Goal: Task Accomplishment & Management: Complete application form

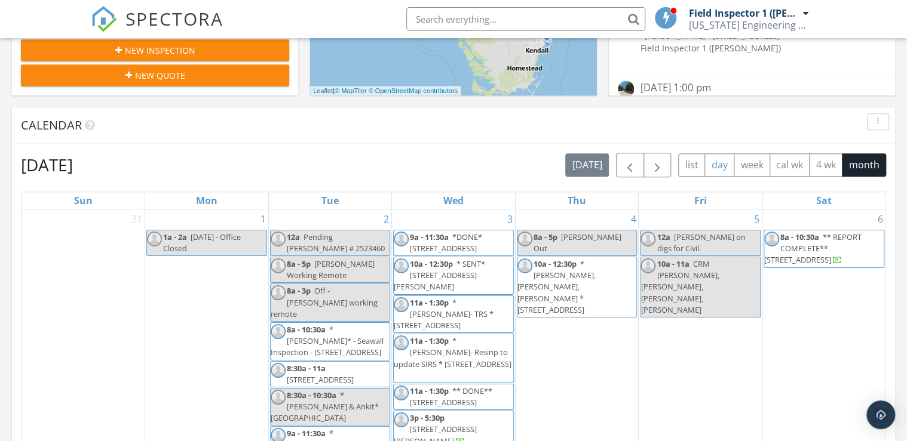
scroll to position [430, 0]
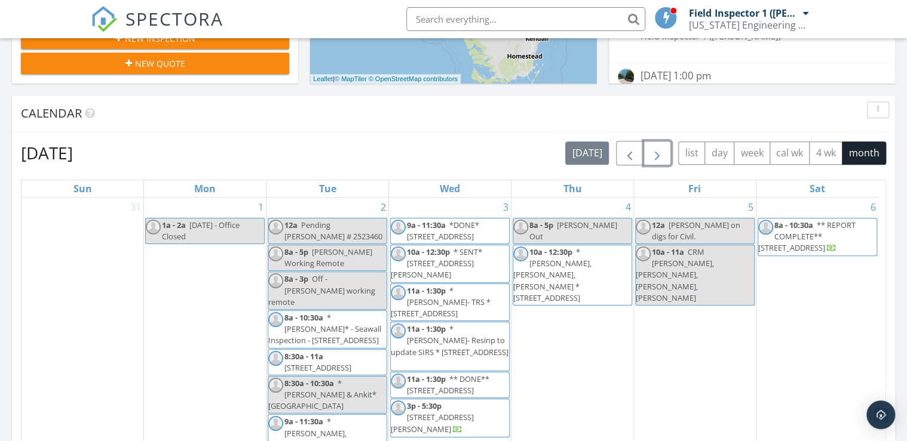
click at [657, 153] on span "button" at bounding box center [657, 153] width 14 height 14
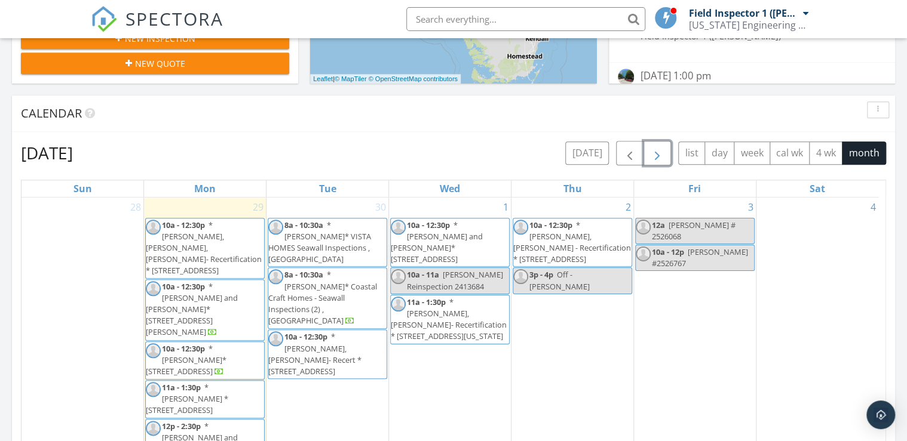
drag, startPoint x: 688, startPoint y: 262, endPoint x: 692, endPoint y: 245, distance: 16.7
click at [692, 247] on span "Arthur, Matt, Shawn #2526767" at bounding box center [700, 258] width 96 height 22
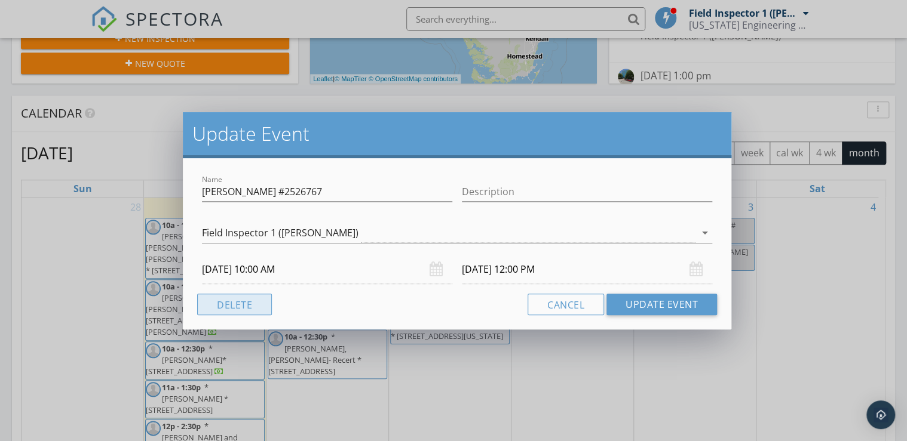
click at [260, 303] on button "Delete" at bounding box center [234, 304] width 75 height 21
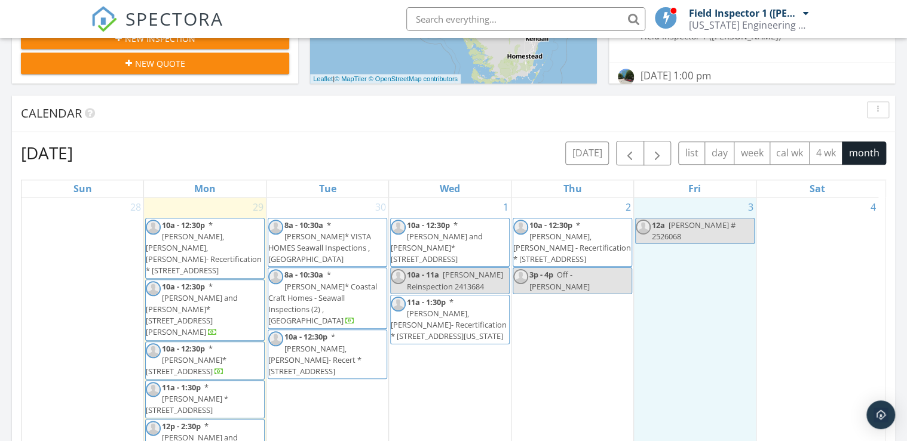
click at [703, 290] on div "3 12a Damien # 2526068" at bounding box center [695, 348] width 122 height 300
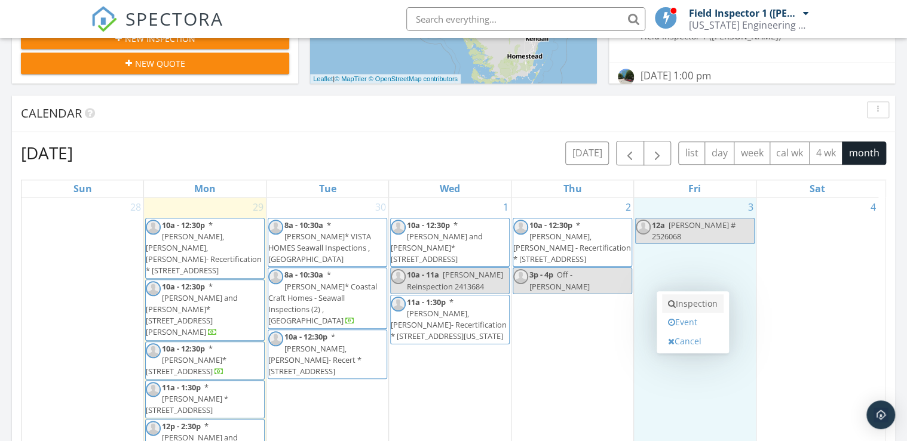
click at [680, 300] on link "Inspection" at bounding box center [693, 303] width 62 height 19
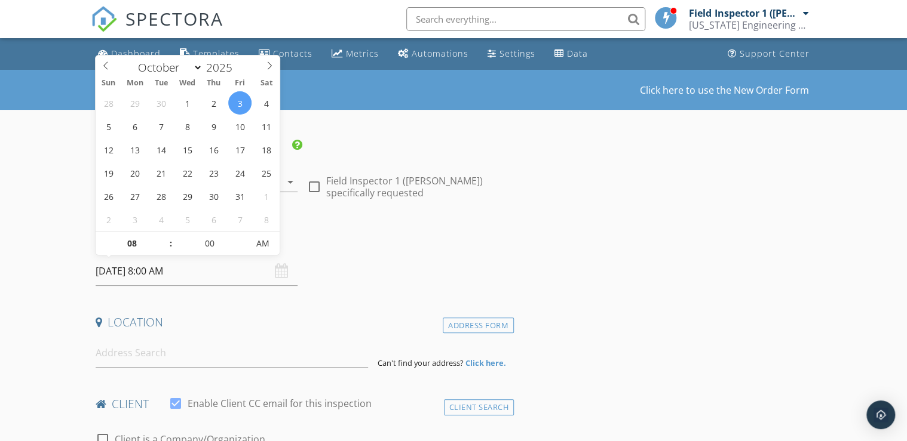
click at [167, 274] on input "10/03/2025 8:00 AM" at bounding box center [197, 271] width 202 height 29
type input "09"
type input "10/03/2025 9:00 AM"
click at [165, 234] on span at bounding box center [165, 238] width 8 height 12
type input "10"
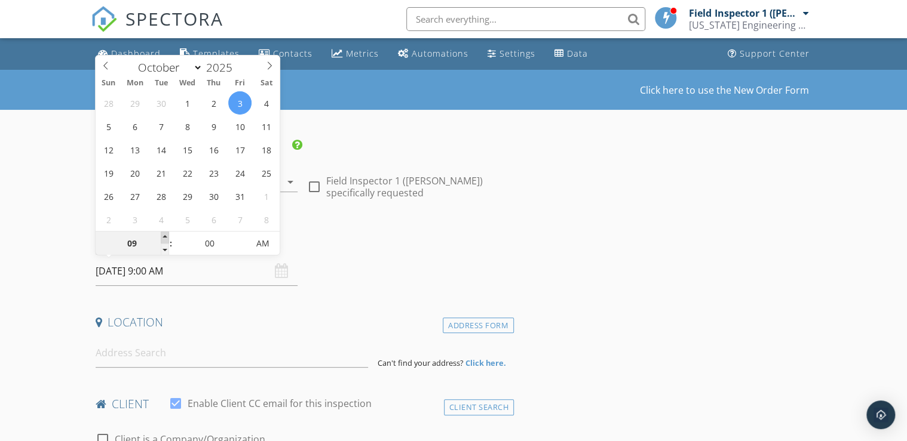
type input "[DATE] 10:00 AM"
click at [166, 234] on span at bounding box center [165, 238] width 8 height 12
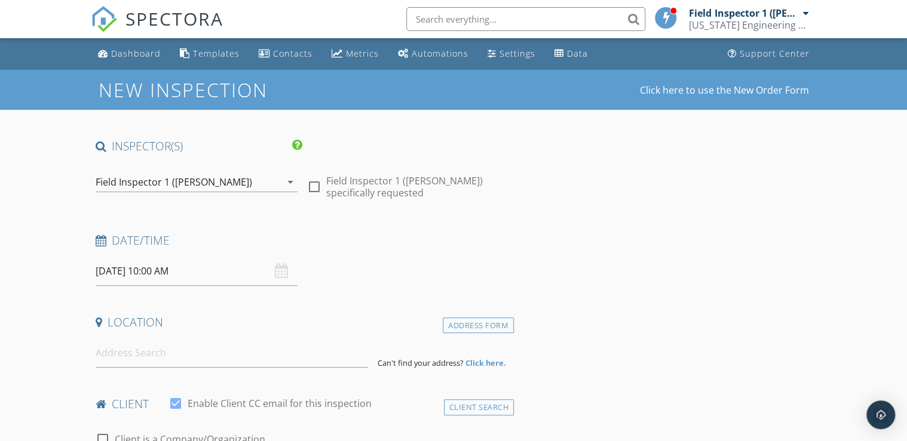
click at [279, 354] on input at bounding box center [232, 353] width 272 height 29
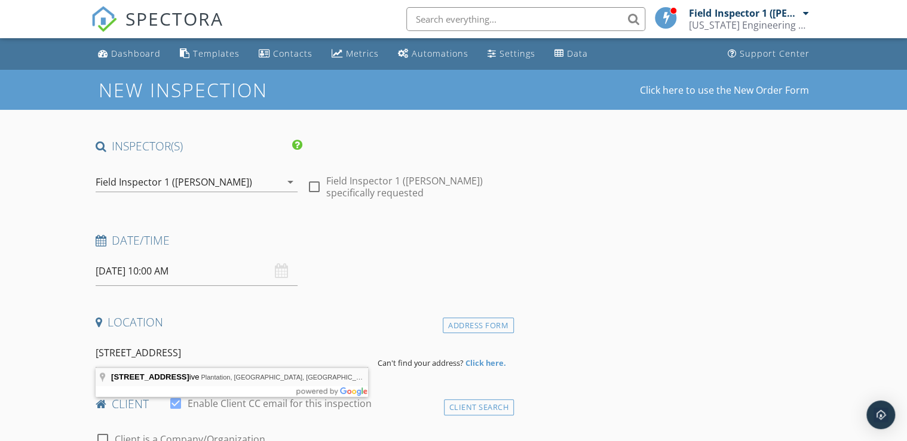
type input "75 Wimbledon Lake Drive, Plantation, FL, USA"
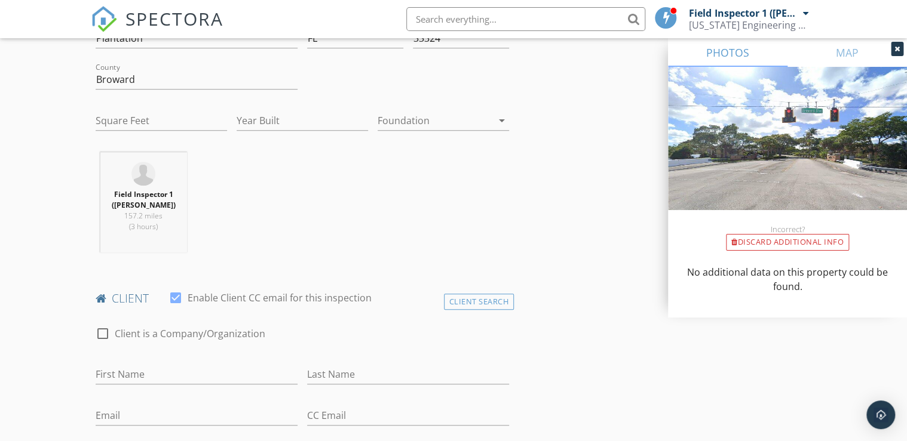
scroll to position [382, 0]
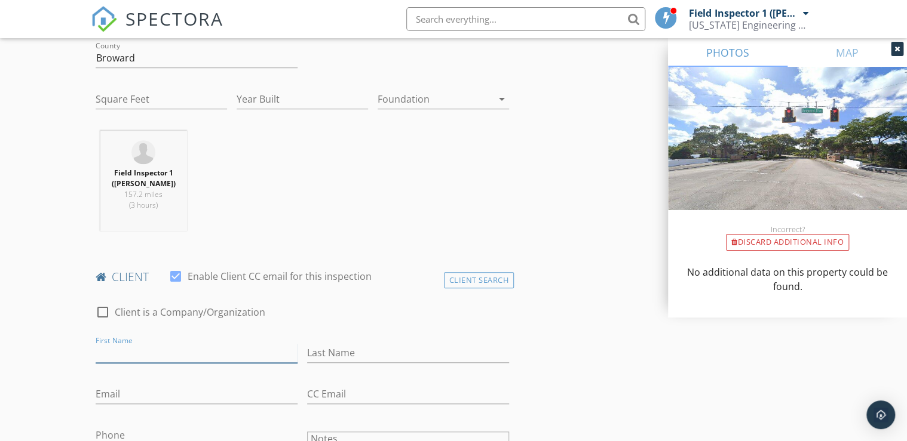
click at [205, 351] on input "First Name" at bounding box center [197, 353] width 202 height 20
type input "Kalltreaion"
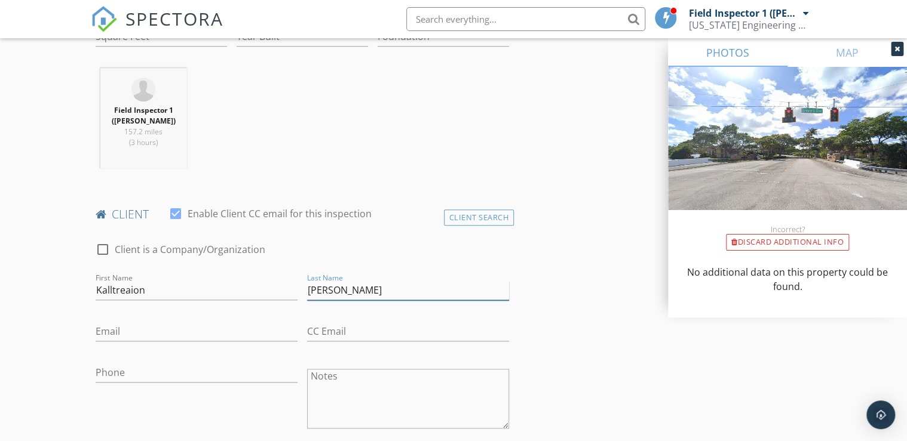
scroll to position [478, 0]
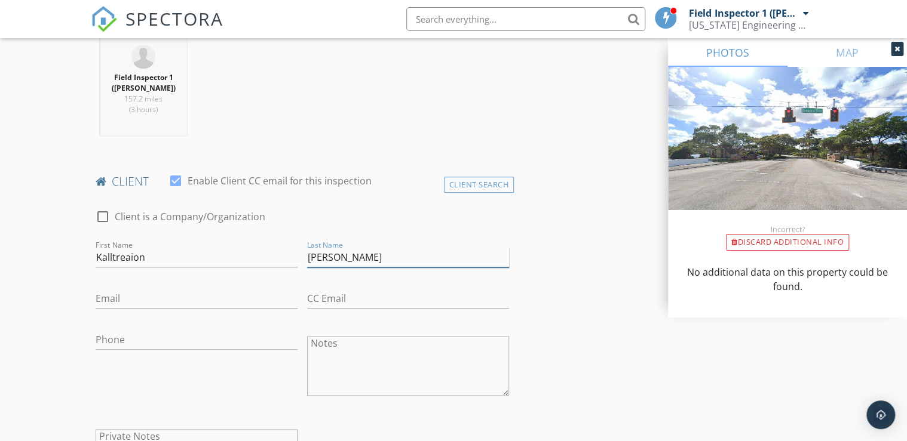
type input "[PERSON_NAME]"
click at [153, 327] on div "Phone" at bounding box center [197, 342] width 202 height 39
click at [146, 337] on input "Phone" at bounding box center [197, 340] width 202 height 20
type input "[PHONE_NUMBER]"
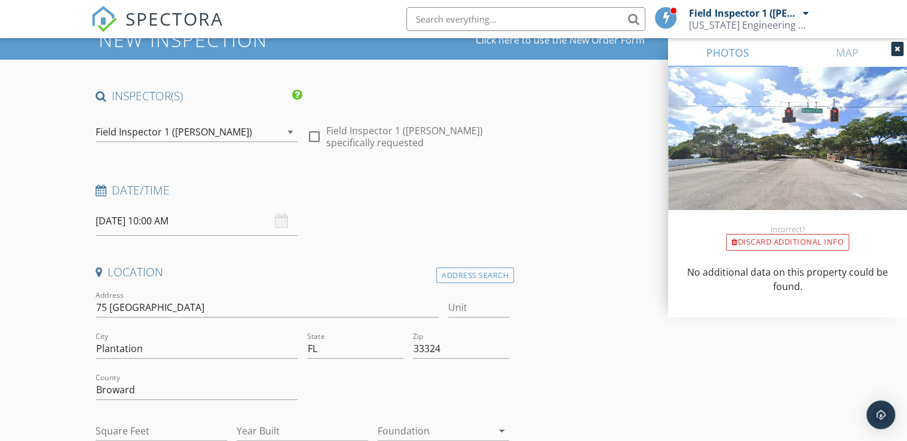
scroll to position [48, 0]
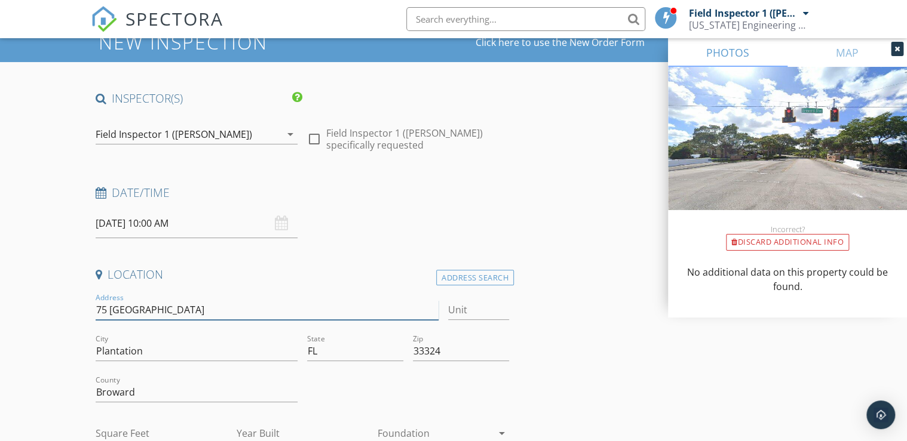
click at [96, 306] on input "75 Wimbledon Lakes Dr" at bounding box center [267, 310] width 343 height 20
type input "* Arthur, Matt, Shawn75 Wimbledon Lakes Dr"
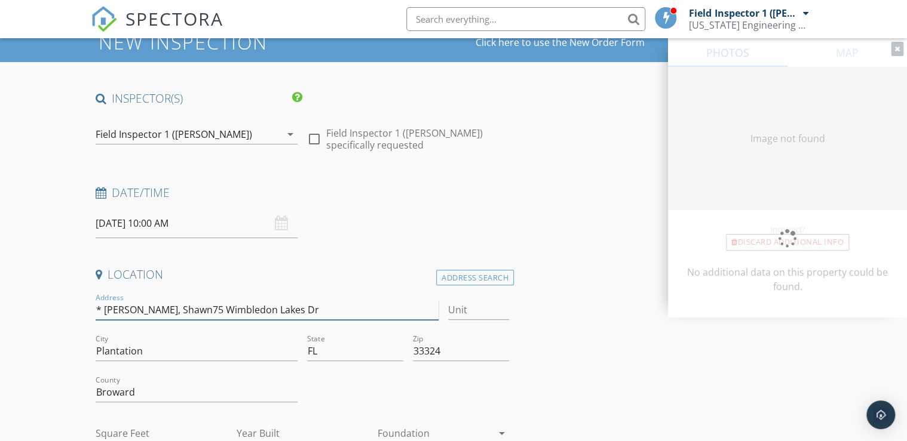
type input "0"
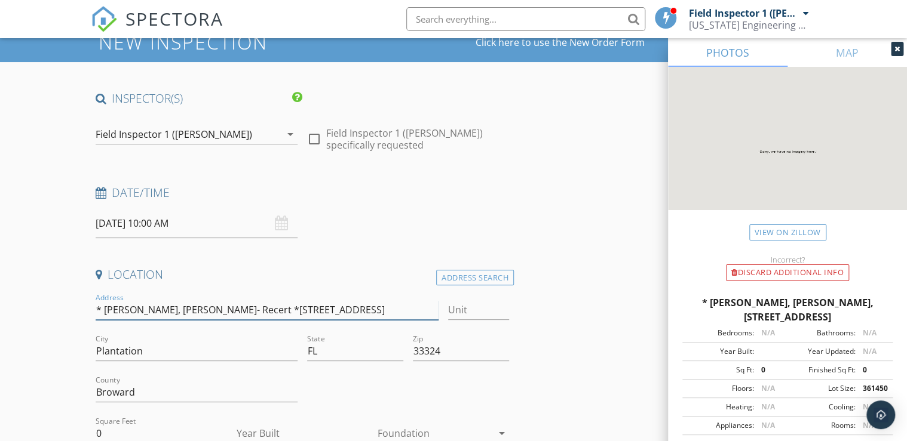
type input "* [PERSON_NAME], [PERSON_NAME]- Recert * [STREET_ADDRESS]"
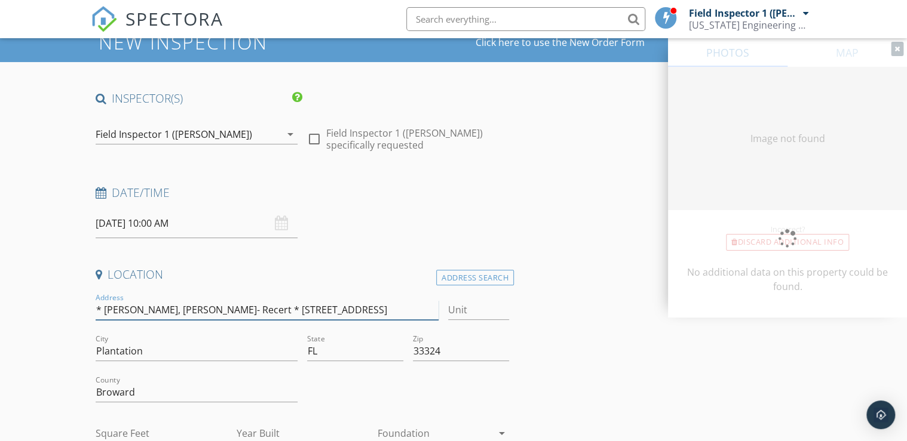
type input "0"
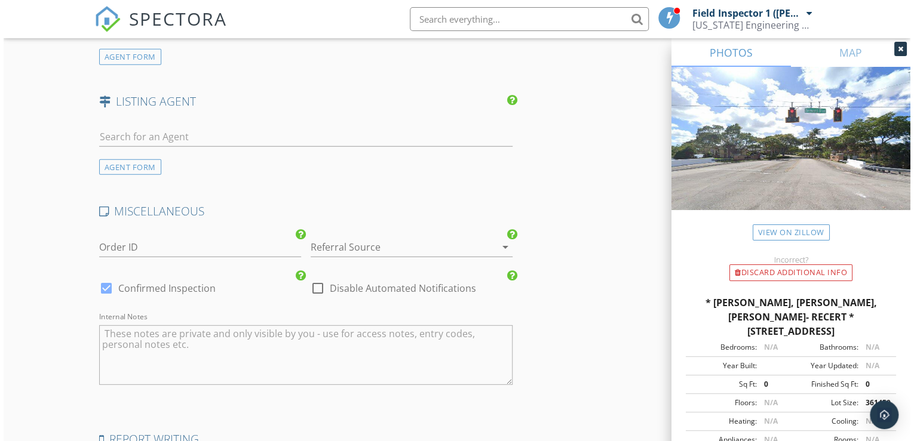
scroll to position [1691, 0]
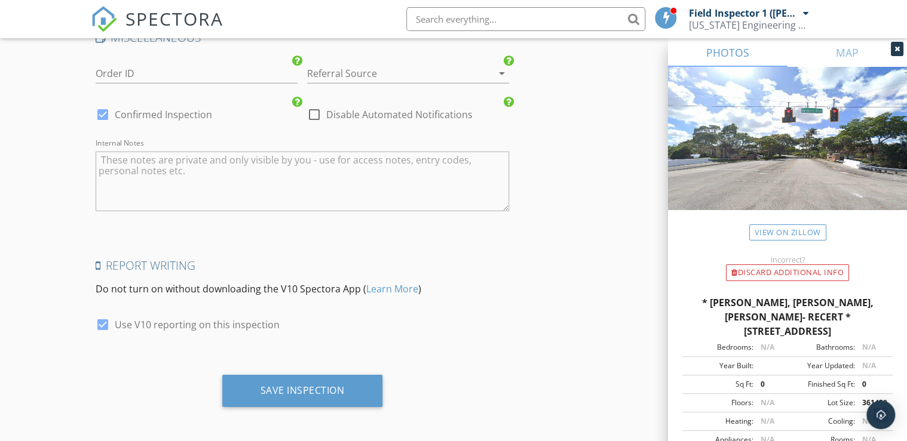
type input "* [PERSON_NAME], [PERSON_NAME]- Recert * [STREET_ADDRESS]"
drag, startPoint x: 106, startPoint y: 319, endPoint x: 131, endPoint y: 356, distance: 44.2
click at [106, 319] on div at bounding box center [103, 325] width 20 height 20
checkbox input "false"
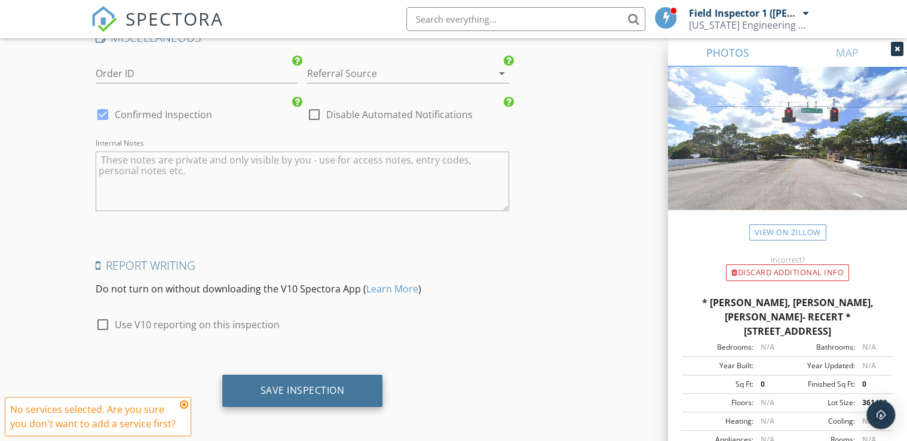
click at [274, 391] on div "Save Inspection" at bounding box center [302, 391] width 84 height 12
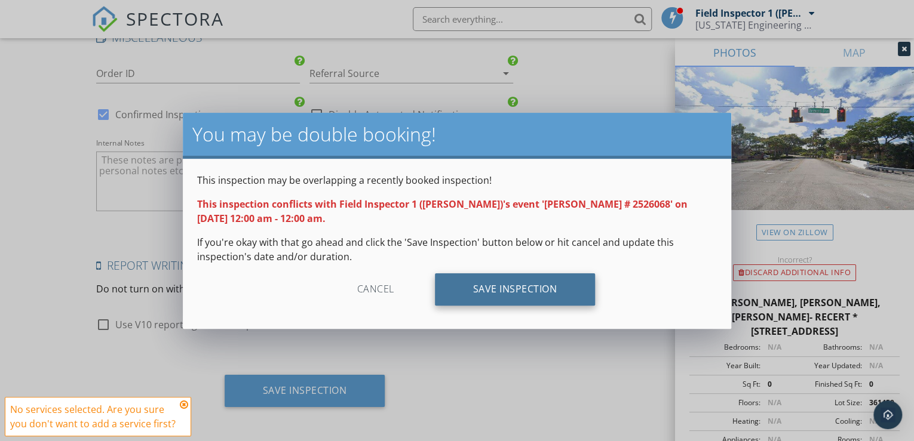
click at [481, 296] on div "Save Inspection" at bounding box center [515, 290] width 161 height 32
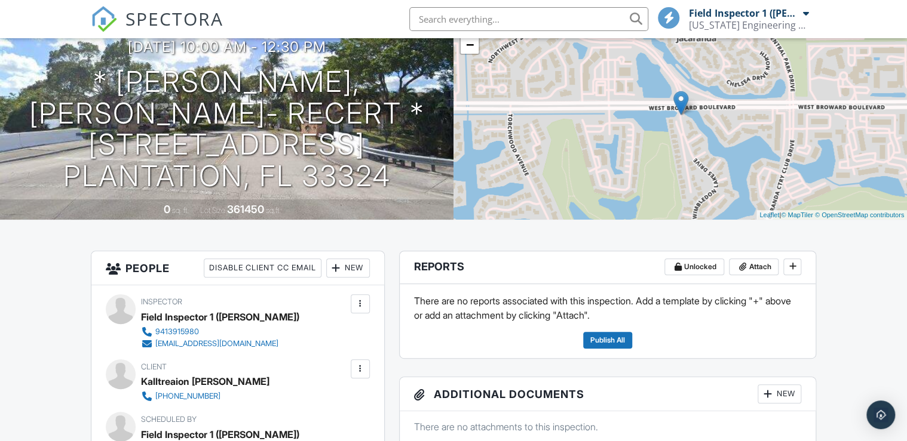
scroll to position [239, 0]
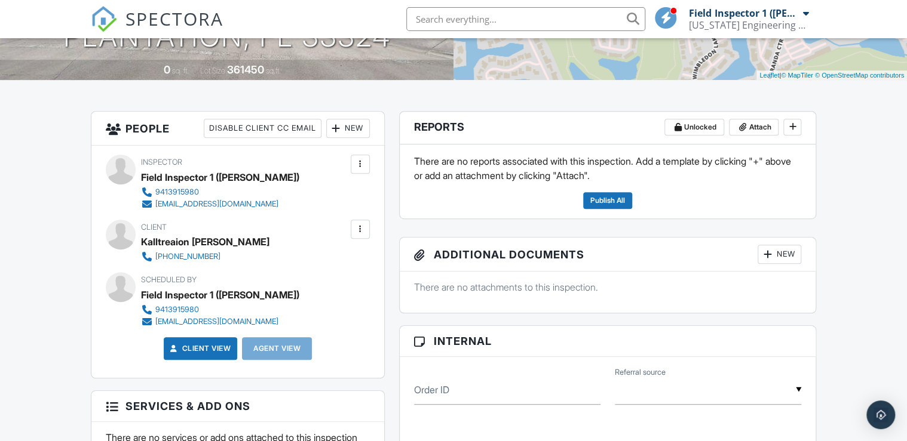
click at [770, 259] on div at bounding box center [767, 254] width 12 height 12
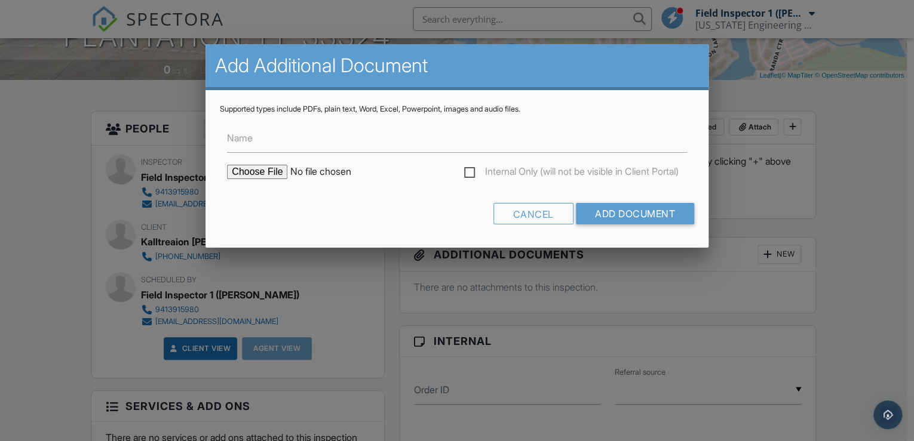
click at [265, 171] on input "file" at bounding box center [328, 172] width 203 height 14
type input "C:\fakepath\2526767.pdf"
drag, startPoint x: 287, startPoint y: 218, endPoint x: 299, endPoint y: 216, distance: 11.5
click at [290, 217] on div "Cancel Add Document" at bounding box center [457, 218] width 474 height 30
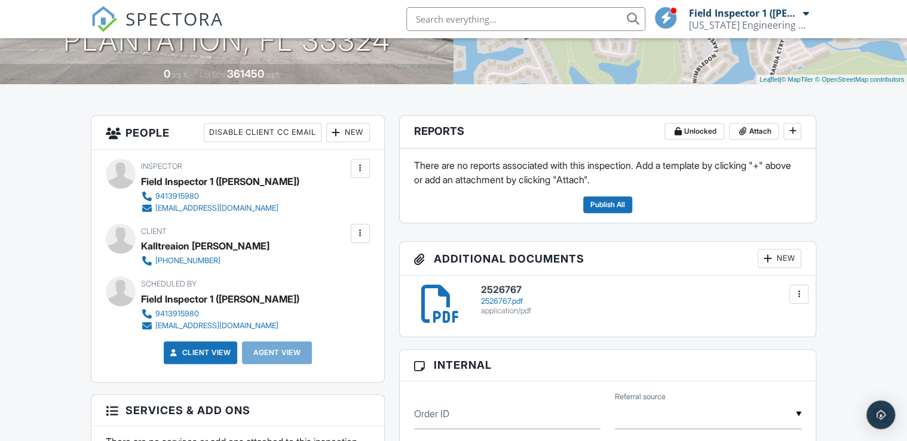
scroll to position [287, 0]
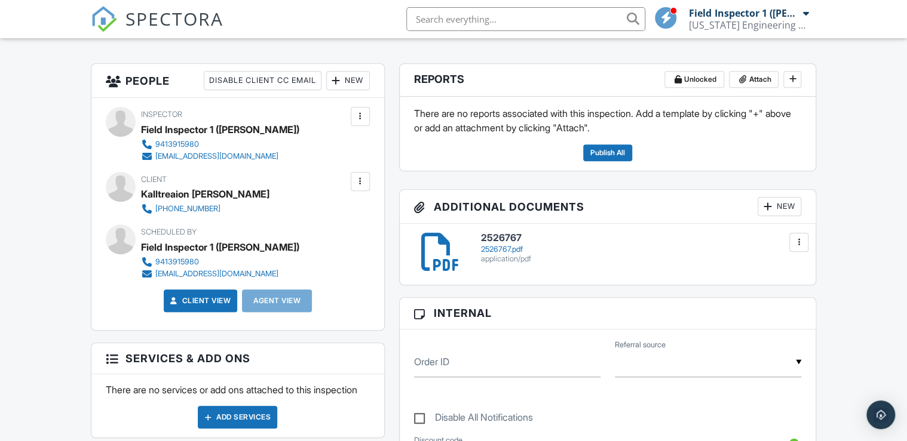
click at [772, 202] on div "New" at bounding box center [779, 206] width 44 height 19
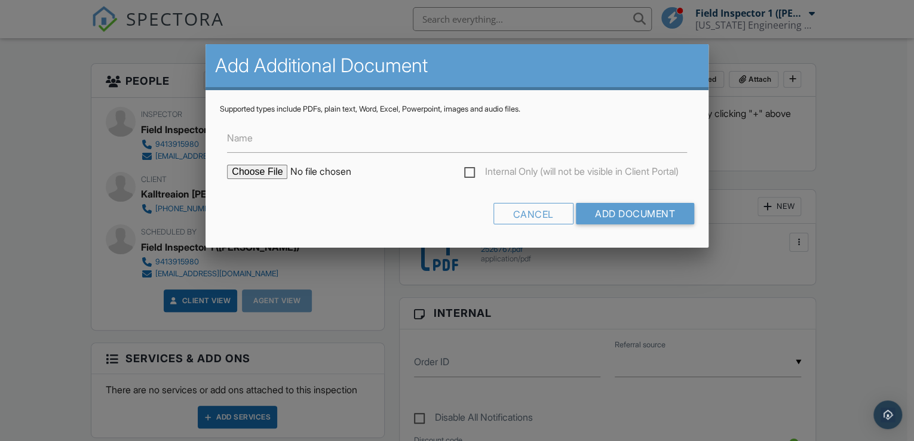
click at [234, 168] on input "file" at bounding box center [328, 172] width 203 height 14
type input "C:\fakepath\Wimbledon - FE Signed.pdf"
drag, startPoint x: 287, startPoint y: 191, endPoint x: 311, endPoint y: 189, distance: 24.0
click at [288, 191] on form "Name Internal Only (will not be visible in Client Portal) Cancel Add Document" at bounding box center [457, 173] width 474 height 119
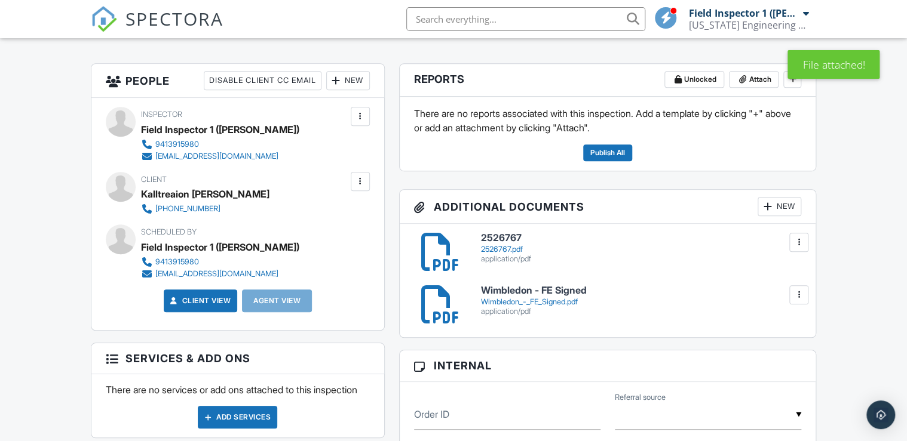
click at [781, 204] on div "New" at bounding box center [779, 206] width 44 height 19
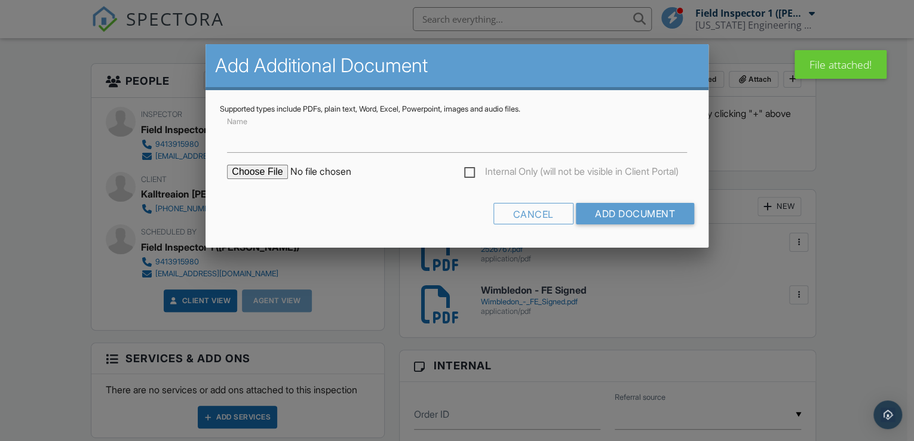
click at [279, 170] on input "file" at bounding box center [328, 172] width 203 height 14
type input "C:\fakepath\Email confirming inspection, contact, property info.pdf"
click at [313, 214] on div "Cancel Add Document" at bounding box center [457, 218] width 474 height 30
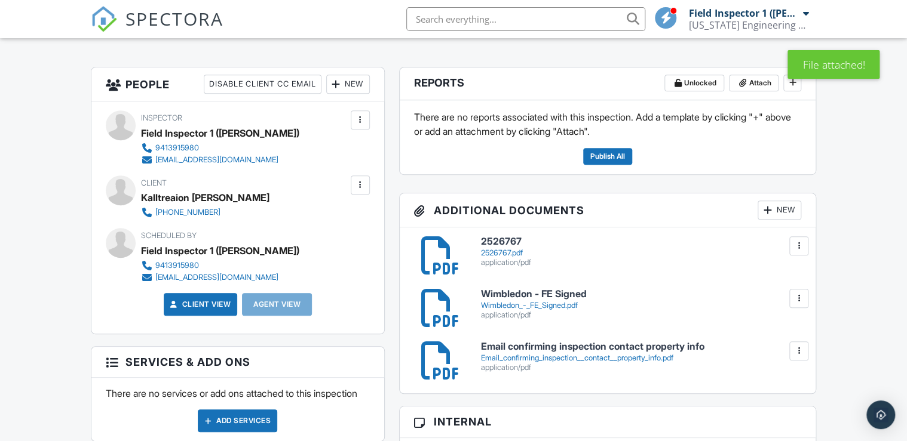
scroll to position [287, 0]
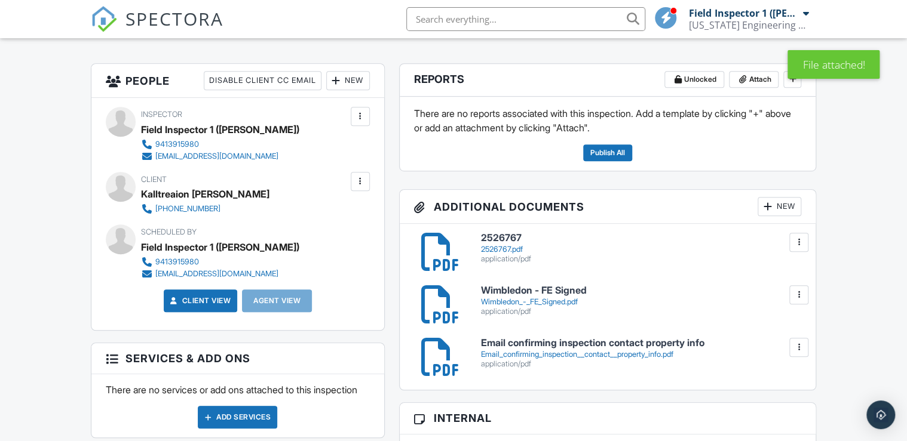
click at [783, 210] on div "New" at bounding box center [779, 206] width 44 height 19
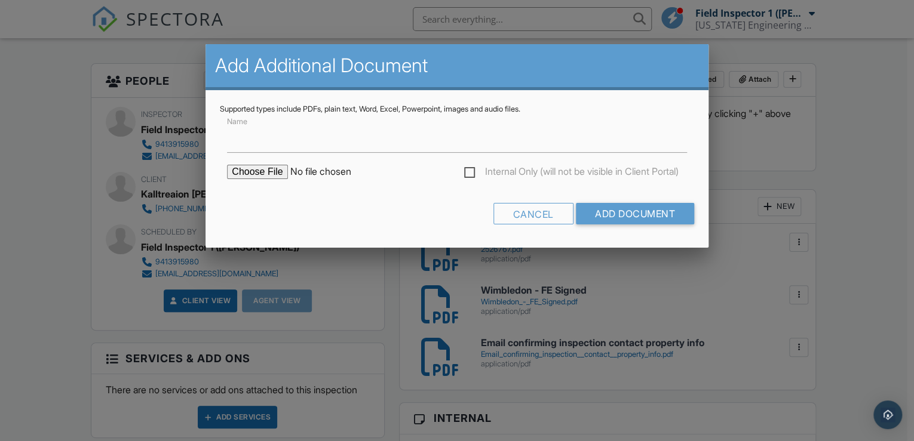
click at [275, 172] on input "file" at bounding box center [328, 172] width 203 height 14
type input "C:\fakepath\Inv # 25063101 Questionnaire.pdf"
click at [315, 199] on form "Name Internal Only (will not be visible in Client Portal) Cancel Add Document" at bounding box center [457, 173] width 474 height 119
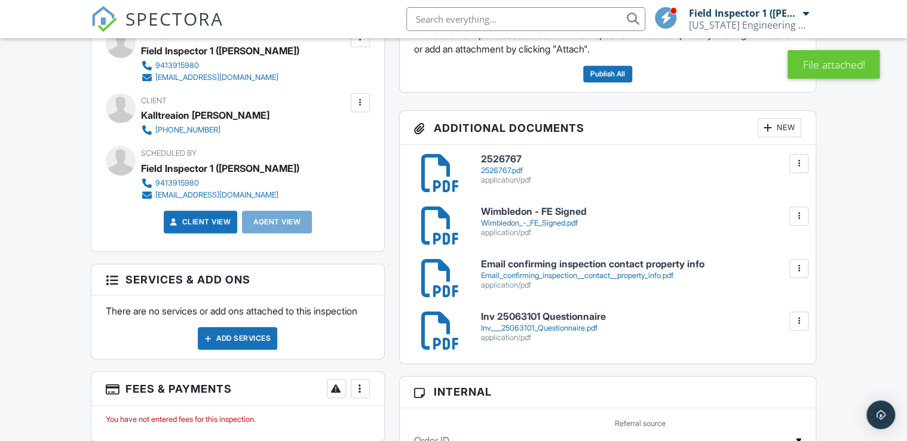
scroll to position [327, 0]
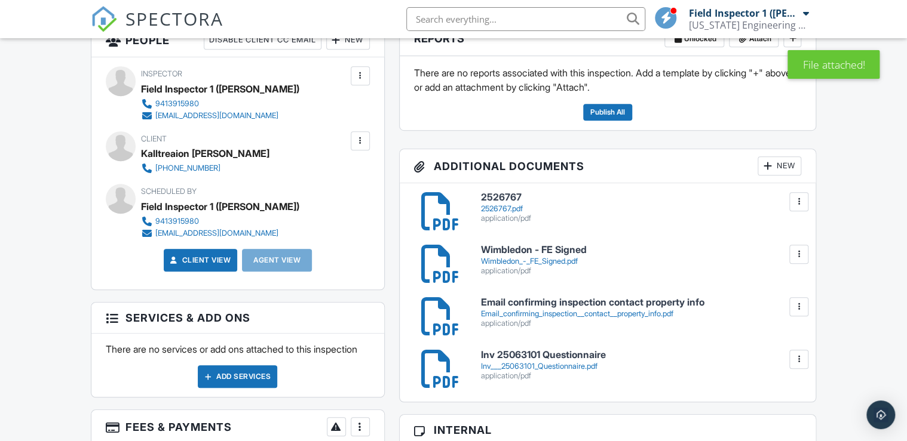
click at [774, 162] on div "New" at bounding box center [779, 165] width 44 height 19
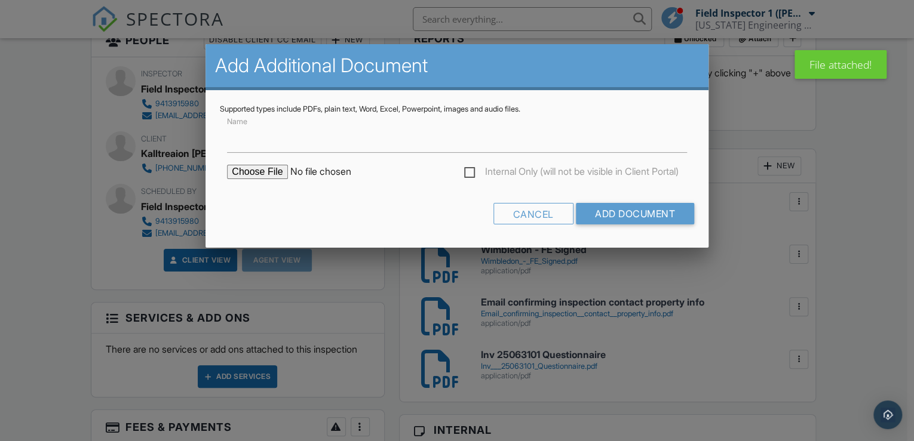
click at [253, 173] on input "file" at bounding box center [328, 172] width 203 height 14
type input "C:\fakepath\15BDCERT25-041 - 1st Notice letter.pdf"
drag, startPoint x: 448, startPoint y: 196, endPoint x: 458, endPoint y: 196, distance: 10.2
click at [448, 196] on form "Name Internal Only (will not be visible in Client Portal) Cancel Add Document" at bounding box center [457, 173] width 474 height 119
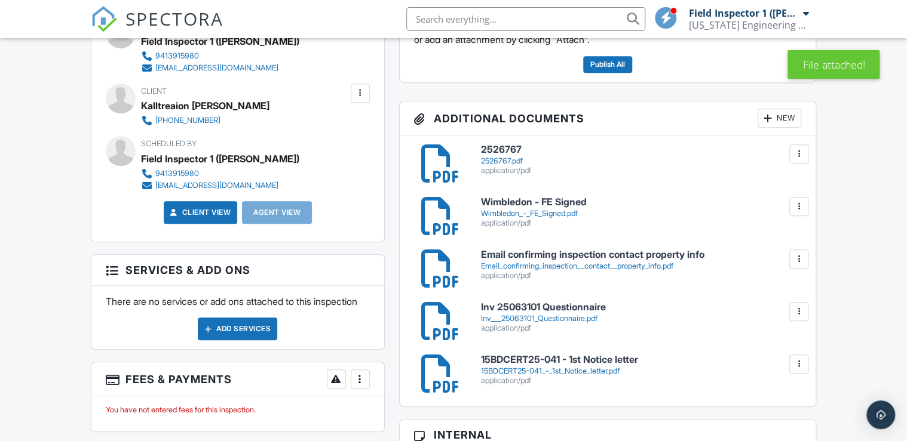
click at [781, 115] on div "New" at bounding box center [779, 118] width 44 height 19
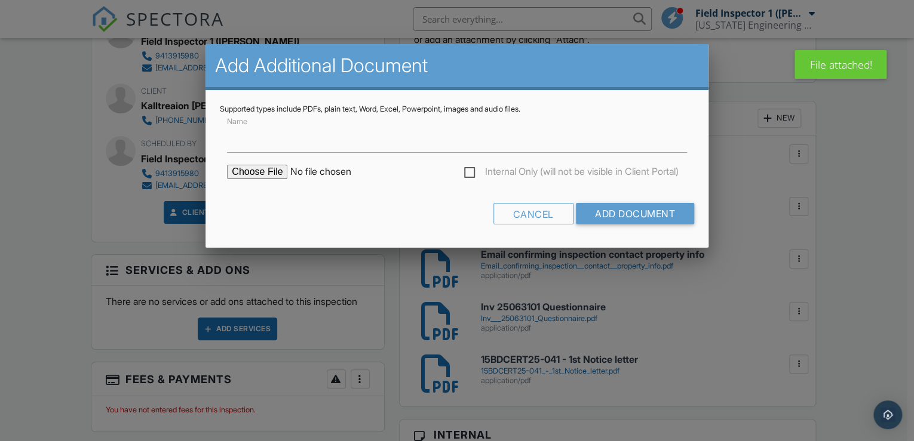
click at [272, 172] on input "file" at bounding box center [328, 172] width 203 height 14
type input "C:\fakepath\16BDCERT25-042 - 1st Notice letter.pdf"
click at [234, 205] on div "Cancel Add Document" at bounding box center [457, 218] width 474 height 30
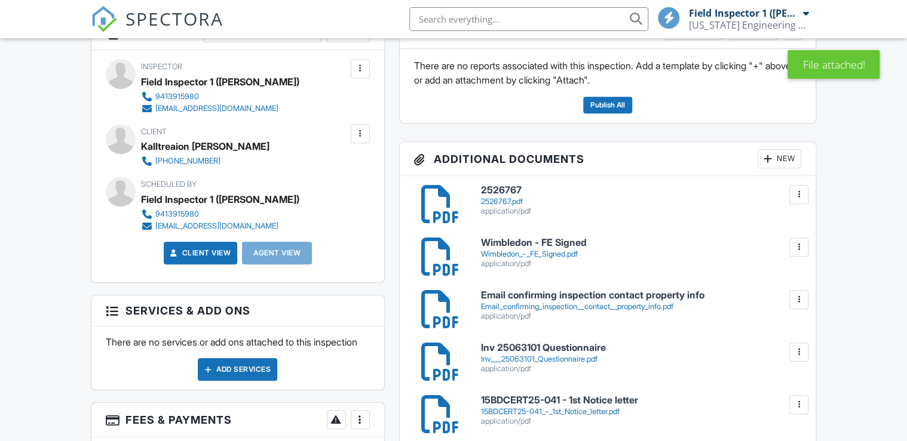
click at [783, 117] on div "There are no reports associated with this inspection. Add a template by clickin…" at bounding box center [608, 86] width 416 height 74
click at [776, 158] on div "New" at bounding box center [779, 158] width 44 height 19
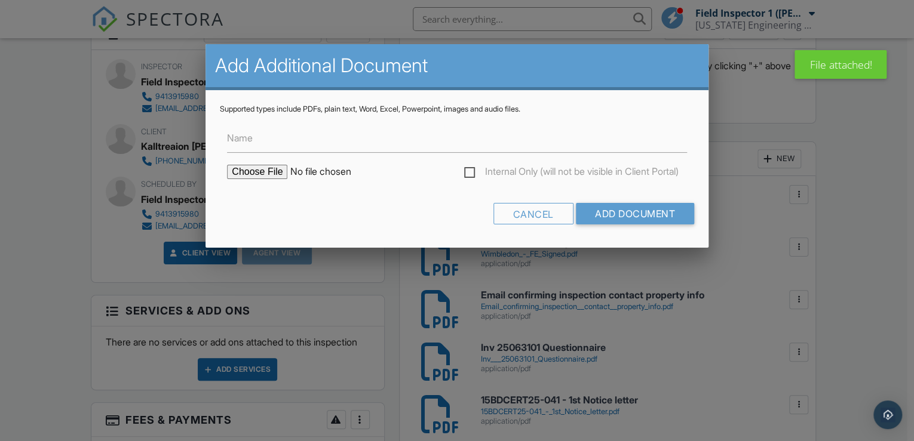
click at [253, 173] on input "file" at bounding box center [328, 172] width 203 height 14
type input "C:\fakepath\17BDCERT25-043 - 1st Notice letter.pdf"
click at [368, 215] on div "Cancel Add Document" at bounding box center [457, 218] width 474 height 30
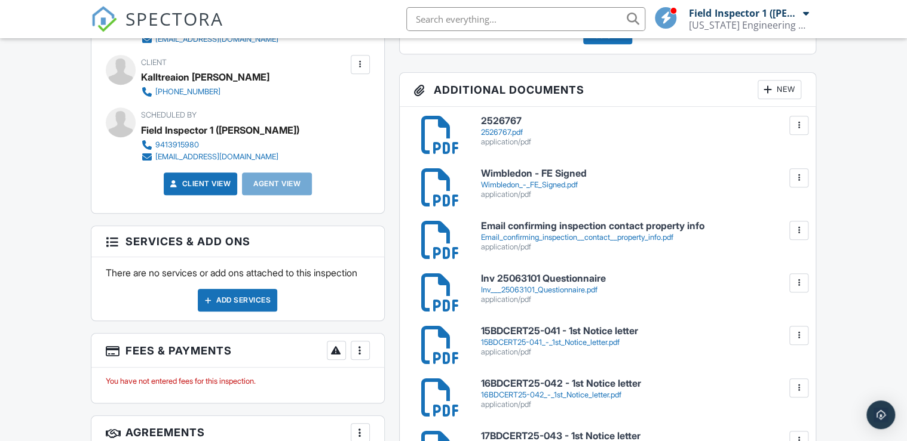
scroll to position [382, 0]
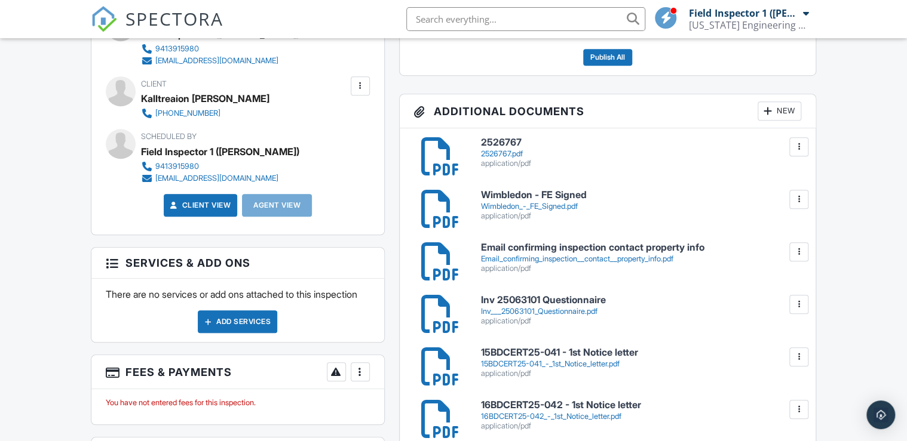
click at [762, 112] on div at bounding box center [767, 111] width 12 height 12
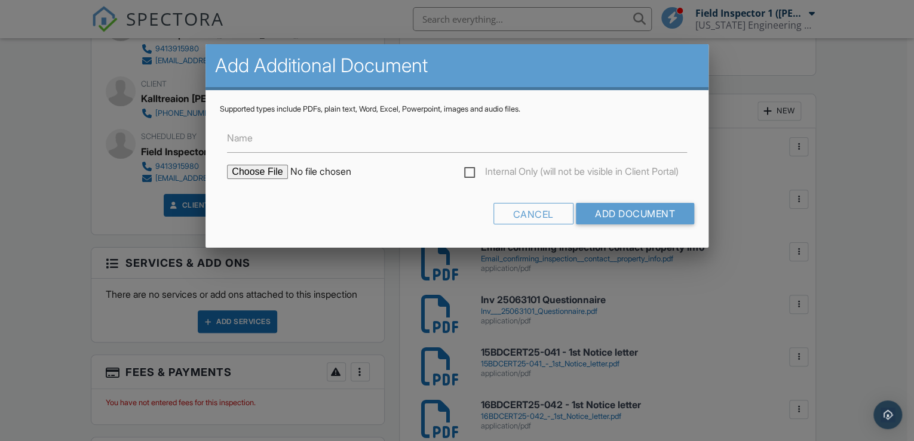
click at [252, 171] on input "file" at bounding box center [328, 172] width 203 height 14
type input "C:\fakepath\18BDCERT25-044 - 1st Notice letter.pdf"
click at [359, 199] on form "Name Internal Only (will not be visible in Client Portal) Cancel Add Document" at bounding box center [457, 173] width 474 height 119
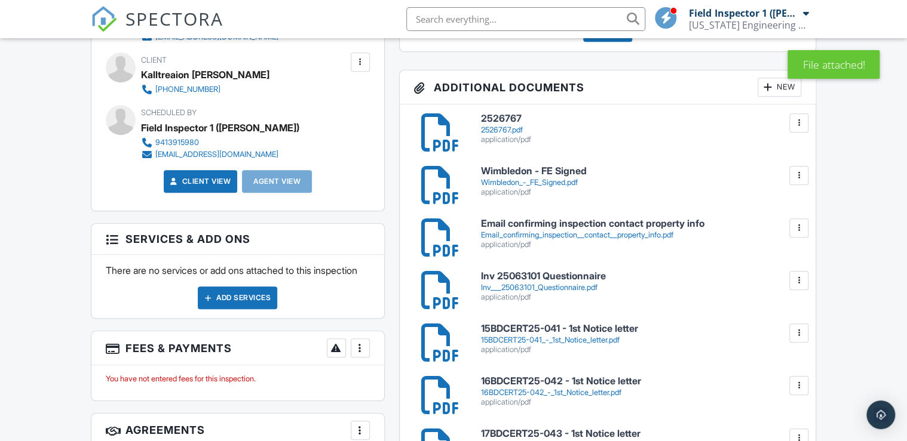
scroll to position [382, 0]
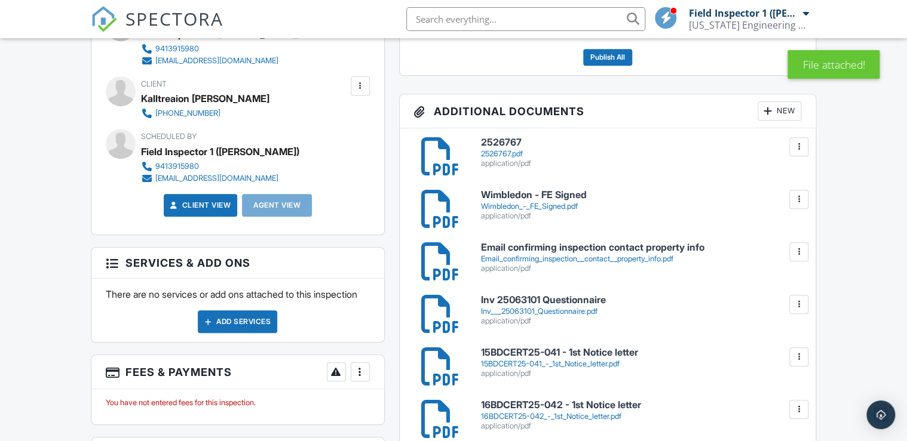
click at [779, 108] on div "New" at bounding box center [779, 111] width 44 height 19
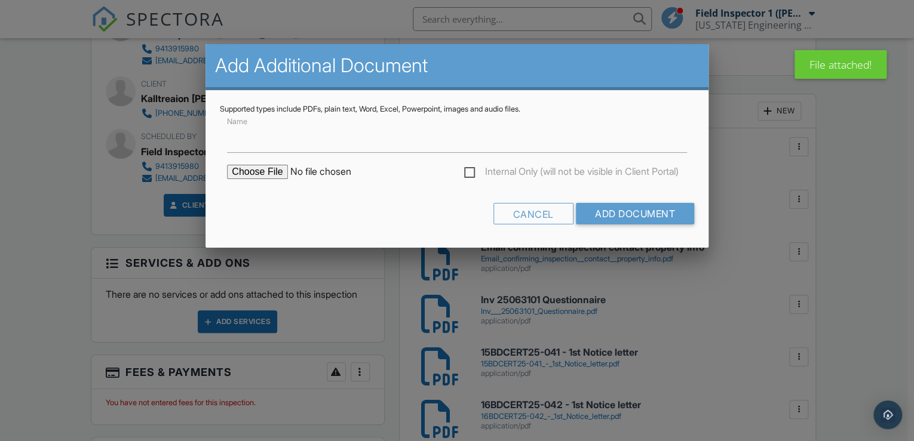
click at [269, 168] on input "file" at bounding box center [328, 172] width 203 height 14
type input "C:\fakepath\19BDCERT25-045 - 1st Notice letter.pdf"
click at [275, 205] on div "Cancel Add Document" at bounding box center [457, 218] width 474 height 30
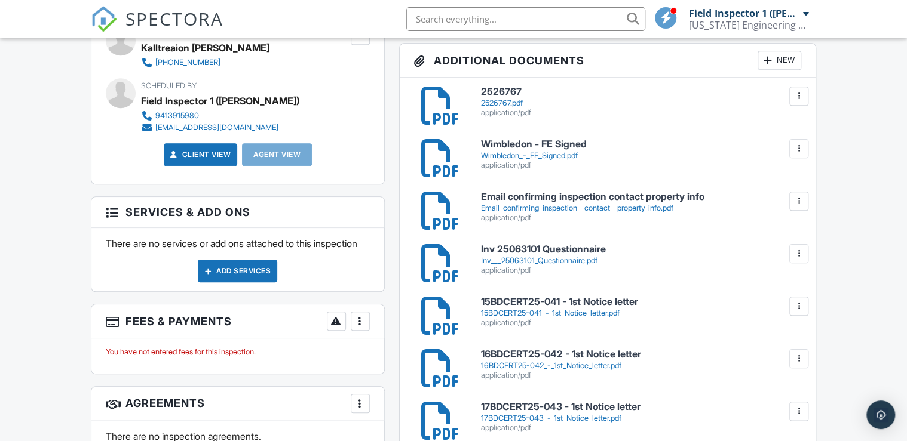
scroll to position [382, 0]
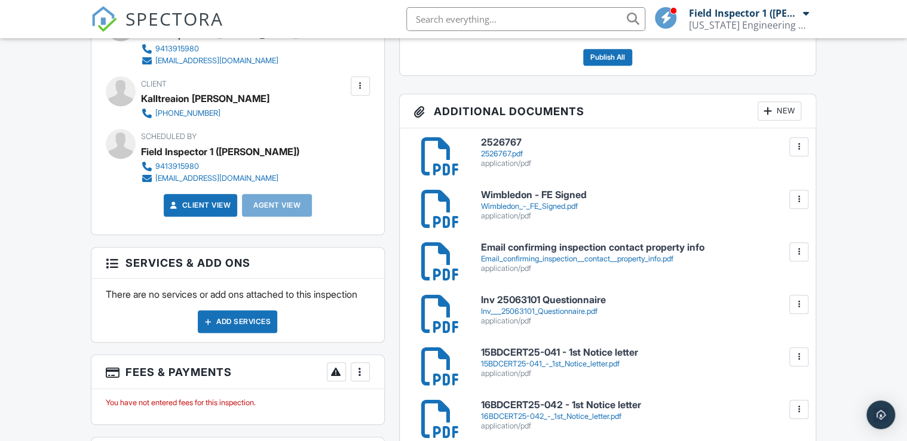
click at [763, 112] on div at bounding box center [767, 111] width 12 height 12
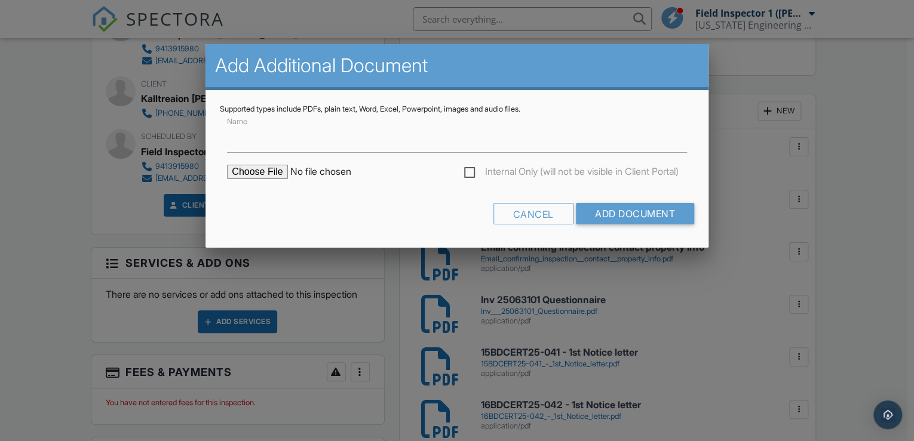
click at [256, 169] on input "file" at bounding box center [328, 172] width 203 height 14
type input "C:\fakepath\20BDCERT25-046 - 1st Notice letter.pdf"
click at [493, 207] on div "Cancel" at bounding box center [533, 213] width 80 height 21
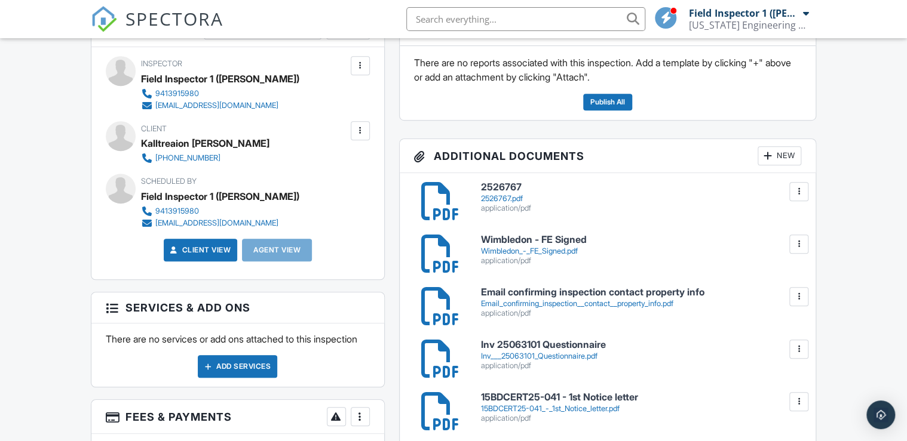
scroll to position [334, 0]
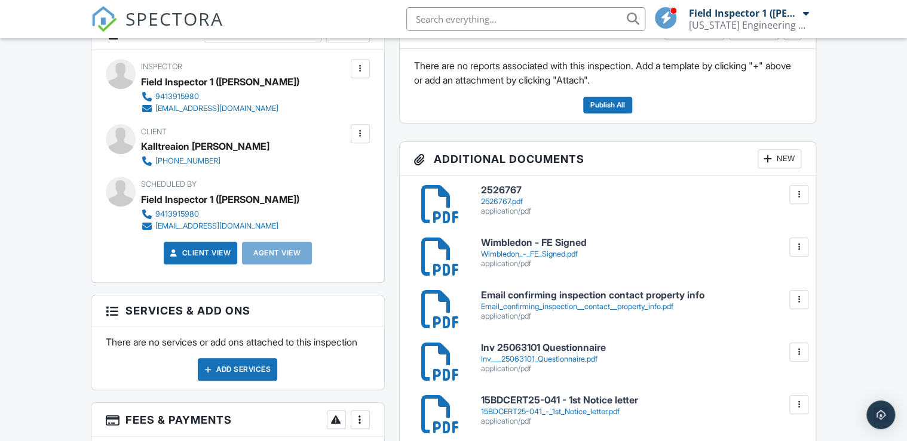
click at [765, 160] on div at bounding box center [767, 159] width 12 height 12
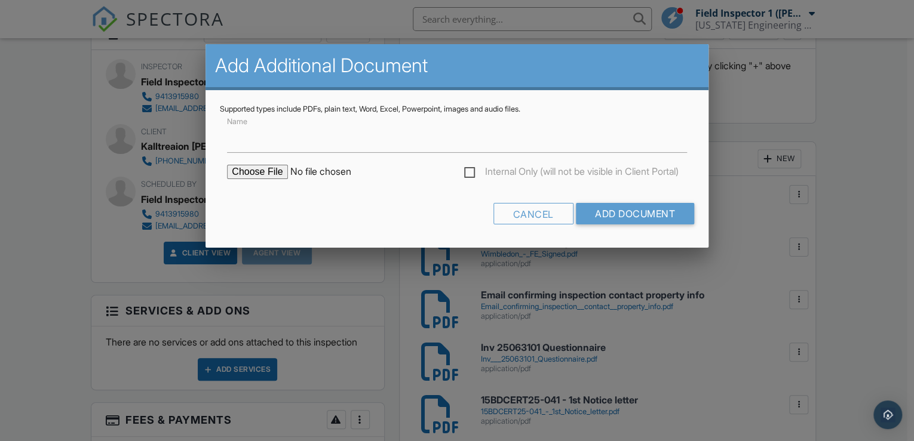
drag, startPoint x: 317, startPoint y: 193, endPoint x: 327, endPoint y: 188, distance: 11.5
click at [317, 193] on form "Name Internal Only (will not be visible in Client Portal) Cancel Add Document" at bounding box center [457, 173] width 474 height 119
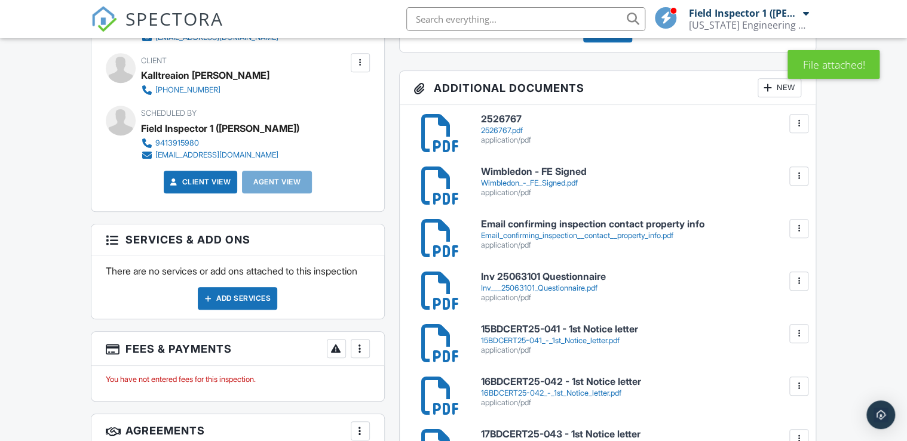
scroll to position [382, 0]
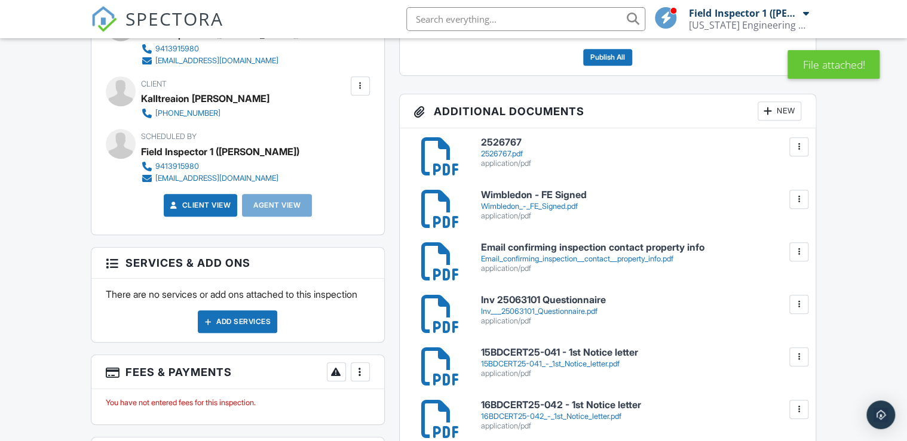
click at [774, 107] on div "New" at bounding box center [779, 111] width 44 height 19
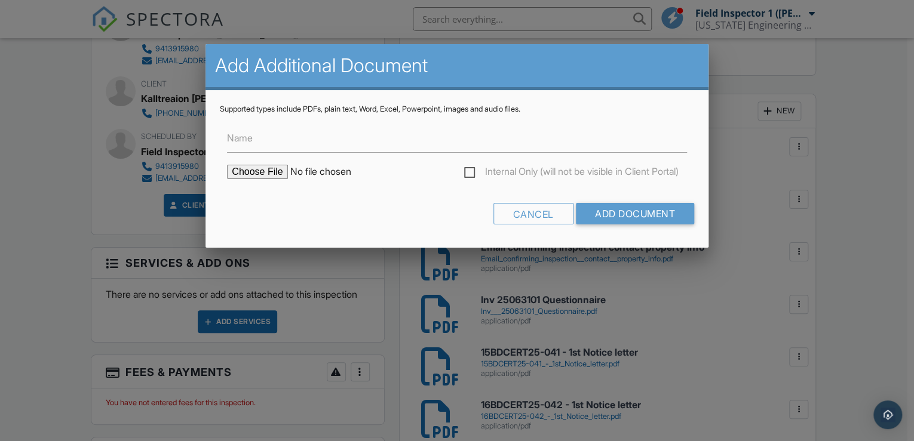
click at [246, 168] on input "file" at bounding box center [328, 172] width 203 height 14
type input "C:\fakepath\21BDCERT25-047 - 1st Notice letter.pdf"
click at [331, 201] on form "Name Internal Only (will not be visible in Client Portal) Cancel Add Document" at bounding box center [457, 173] width 474 height 119
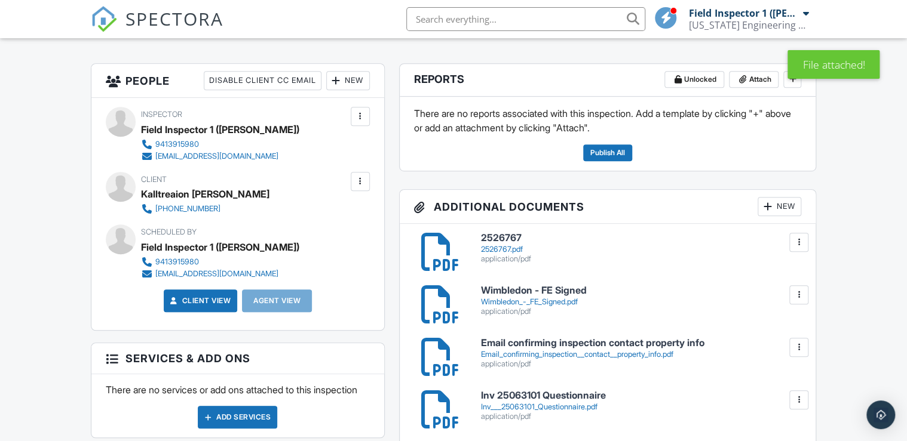
click at [772, 206] on div at bounding box center [767, 207] width 12 height 12
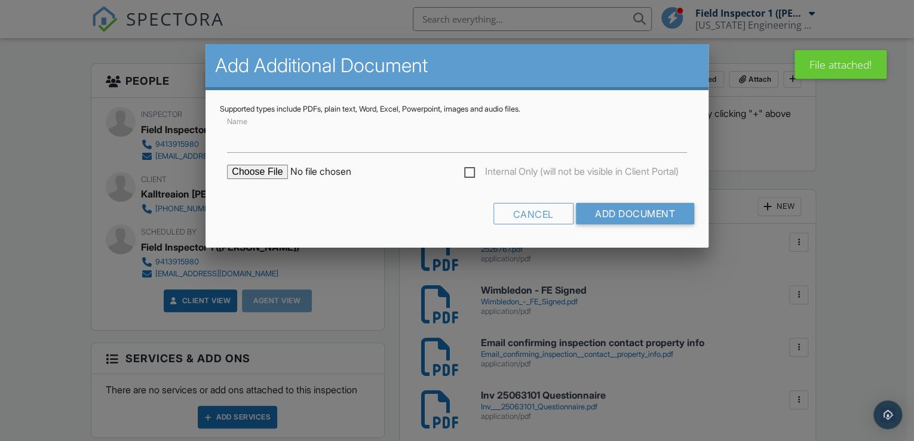
click at [268, 172] on input "file" at bounding box center [328, 172] width 203 height 14
type input "C:\fakepath\22BDCERT25-048 - 1st Notice letter.pdf"
click at [356, 198] on form "Name Internal Only (will not be visible in Client Portal) Cancel Add Document" at bounding box center [457, 173] width 474 height 119
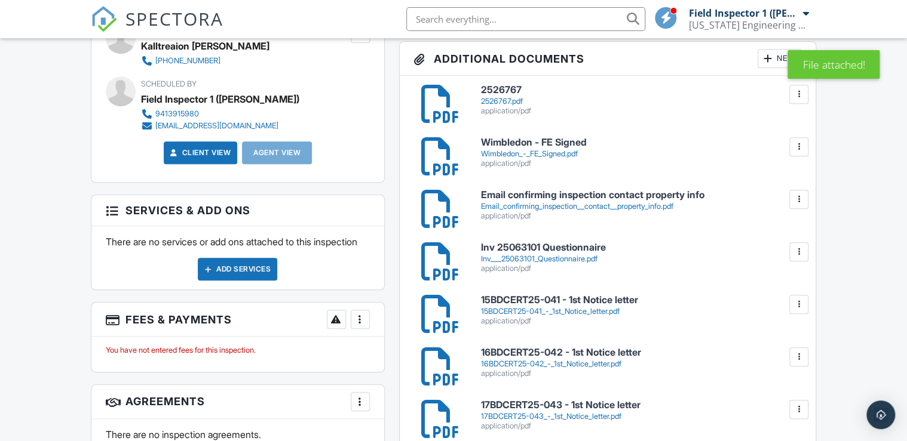
scroll to position [430, 0]
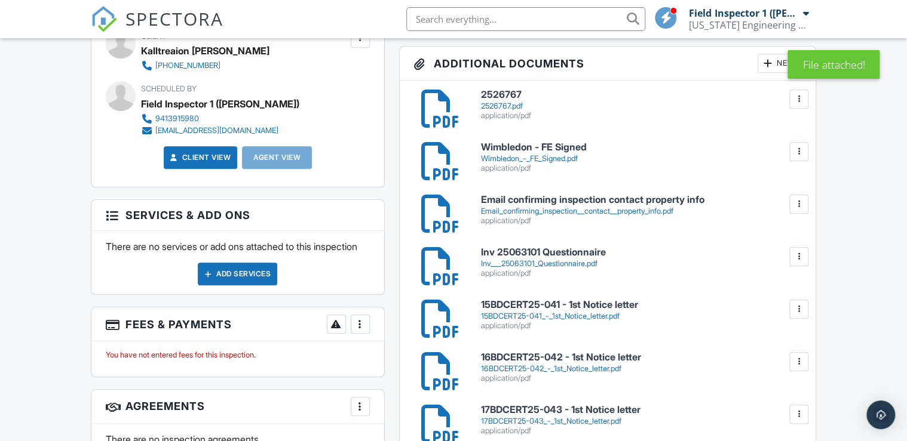
click at [769, 58] on div at bounding box center [767, 63] width 12 height 12
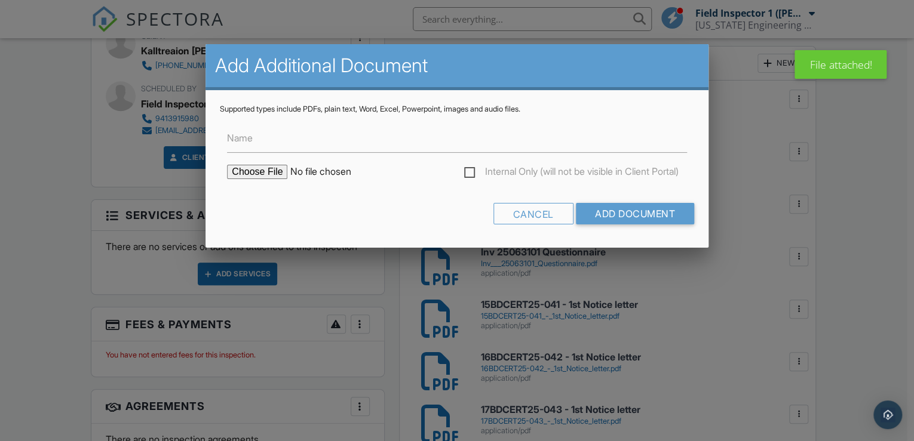
click at [256, 172] on input "file" at bounding box center [328, 172] width 203 height 14
type input "C:\fakepath\23BDCERT25-049 - 1st Notice letter.pdf"
click at [329, 212] on div "Cancel Add Document" at bounding box center [457, 218] width 474 height 30
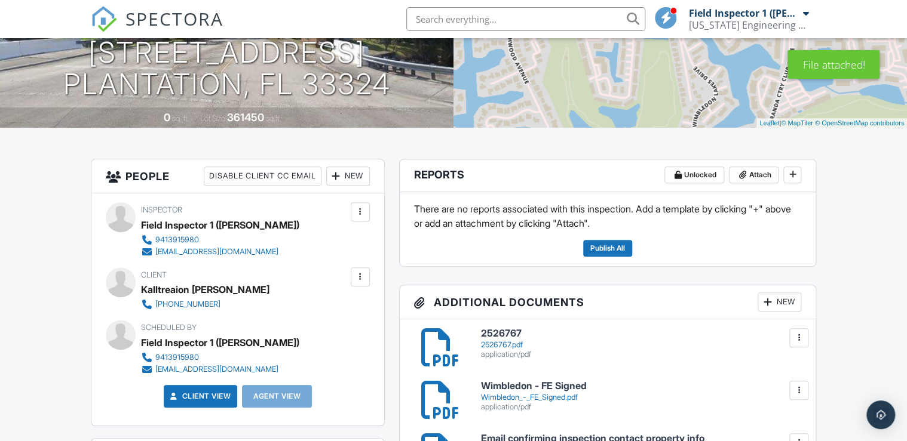
click at [774, 299] on div "New" at bounding box center [779, 302] width 44 height 19
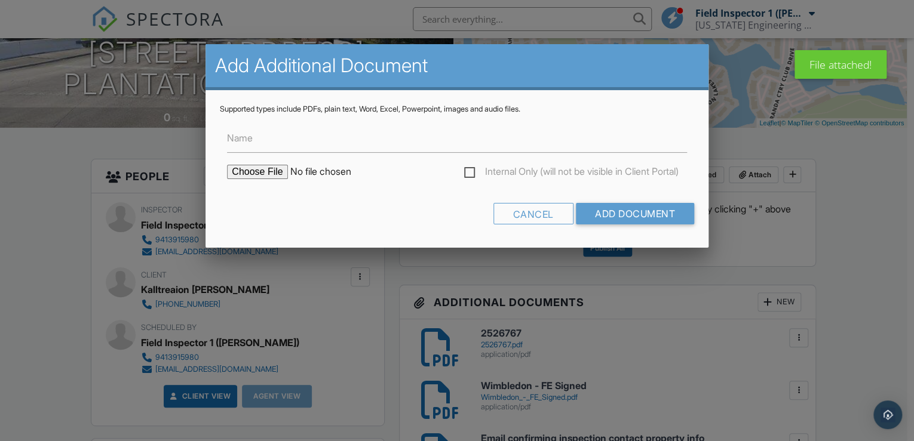
click at [274, 171] on input "file" at bounding box center [328, 172] width 203 height 14
type input "C:\fakepath\38BDCERT24-059 - 1st Notice letter.pdf"
click at [316, 201] on form "Name Internal Only (will not be visible in Client Portal) Cancel Add Document" at bounding box center [457, 173] width 474 height 119
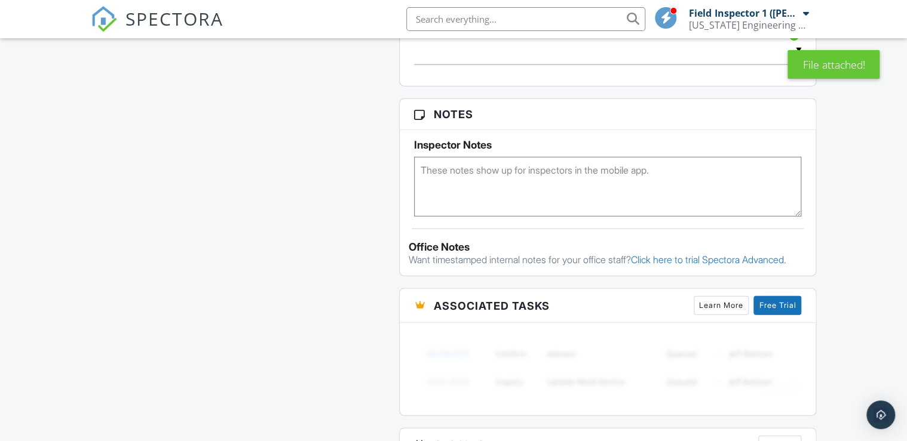
scroll to position [1378, 0]
click at [461, 172] on textarea at bounding box center [607, 186] width 387 height 60
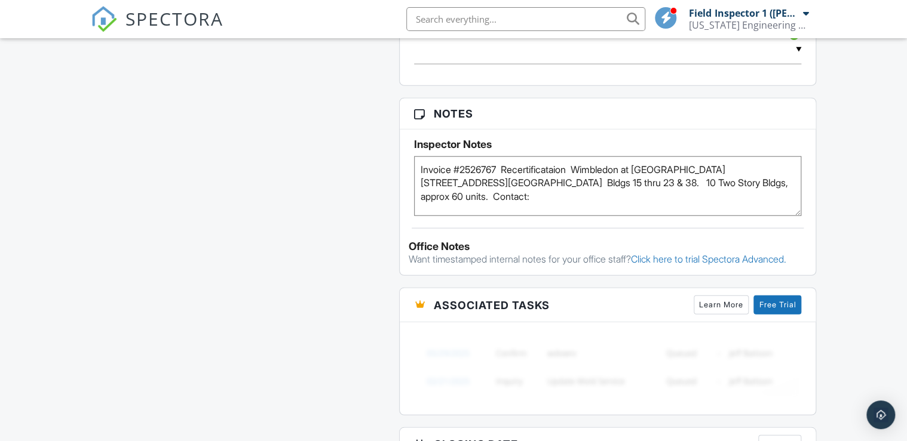
click at [480, 196] on textarea "Invoice #2526767 Recertificataion Wimbledon at Jacaranda 75 Wimbledon Lake Dr. …" at bounding box center [607, 186] width 387 height 60
type textarea "Invoice #2526767 Recertificataion Wimbledon at Jacaranda 75 Wimbledon Lake Dr. …"
drag, startPoint x: 325, startPoint y: 162, endPoint x: 317, endPoint y: 160, distance: 9.1
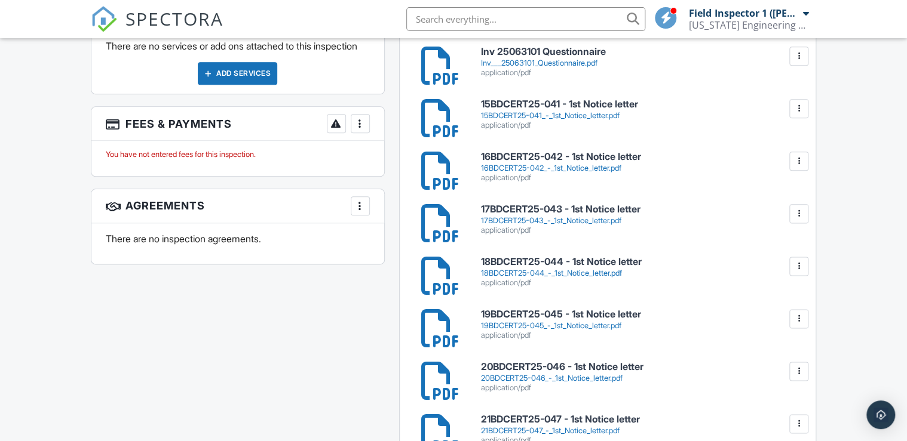
scroll to position [614, 0]
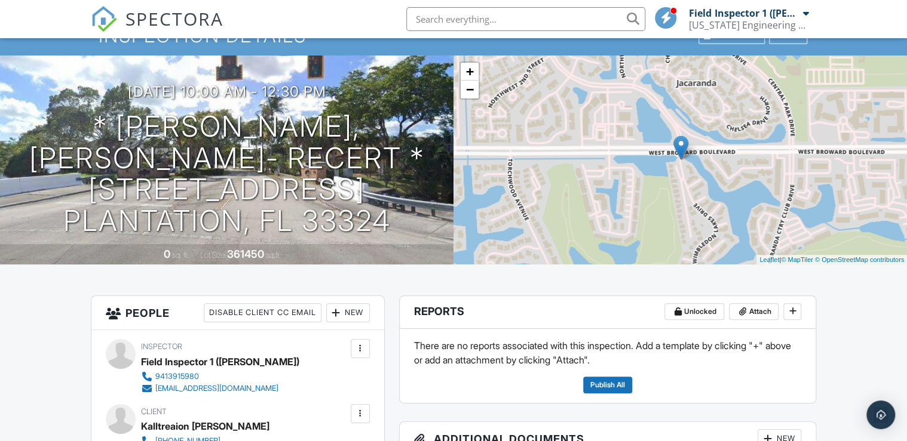
scroll to position [0, 0]
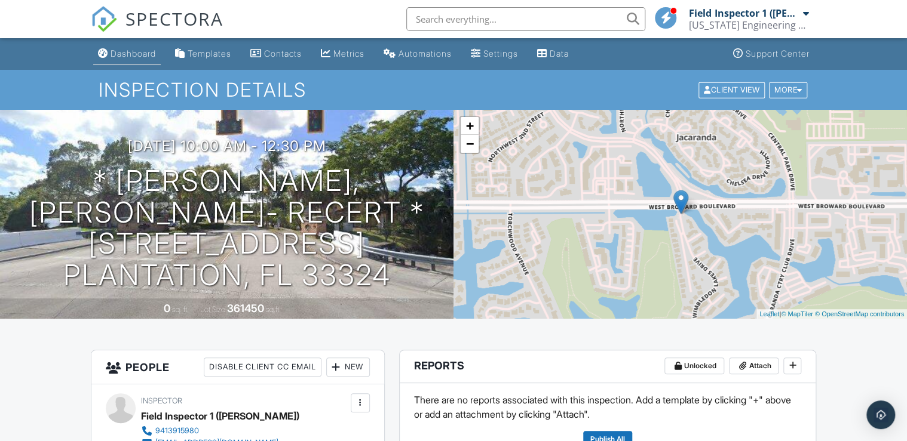
click at [134, 48] on link "Dashboard" at bounding box center [126, 54] width 67 height 22
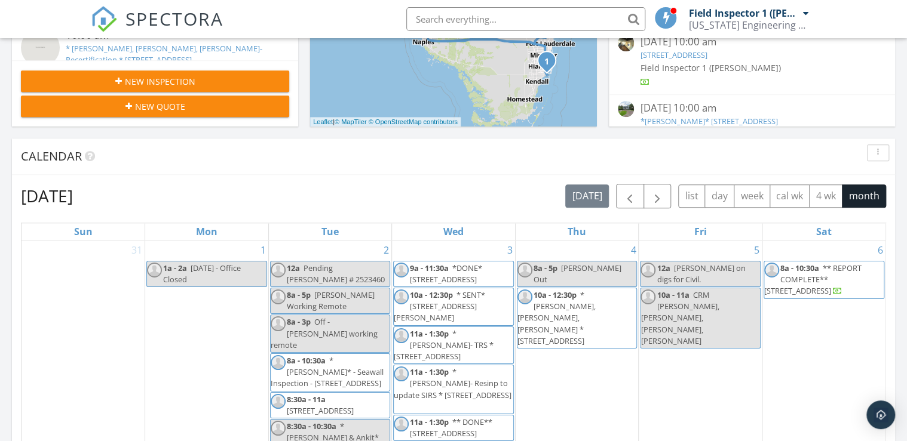
scroll to position [430, 0]
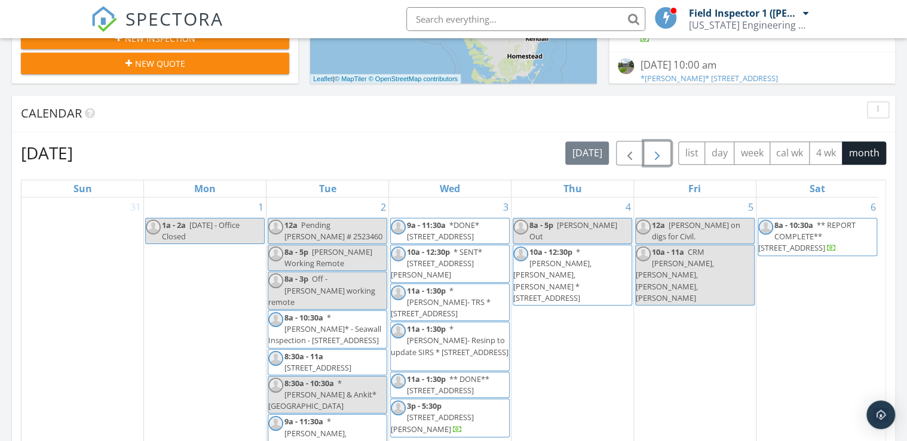
click at [659, 150] on span "button" at bounding box center [657, 153] width 14 height 14
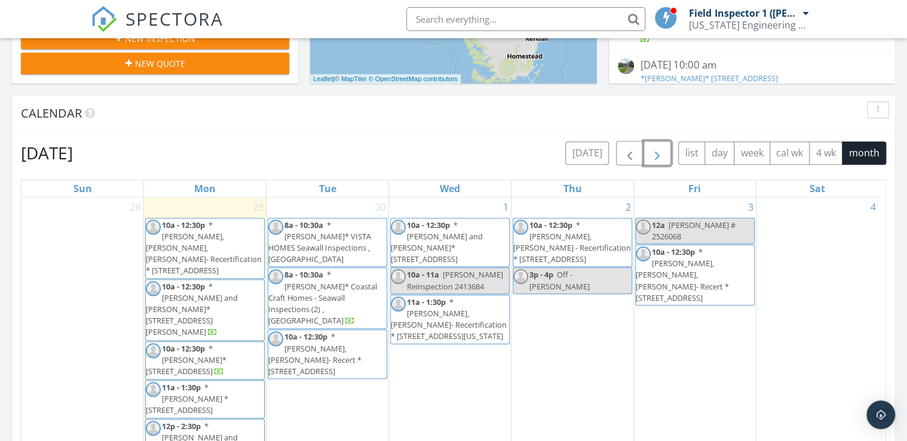
click at [460, 269] on span "[PERSON_NAME] Reinspection 2413684" at bounding box center [455, 280] width 96 height 22
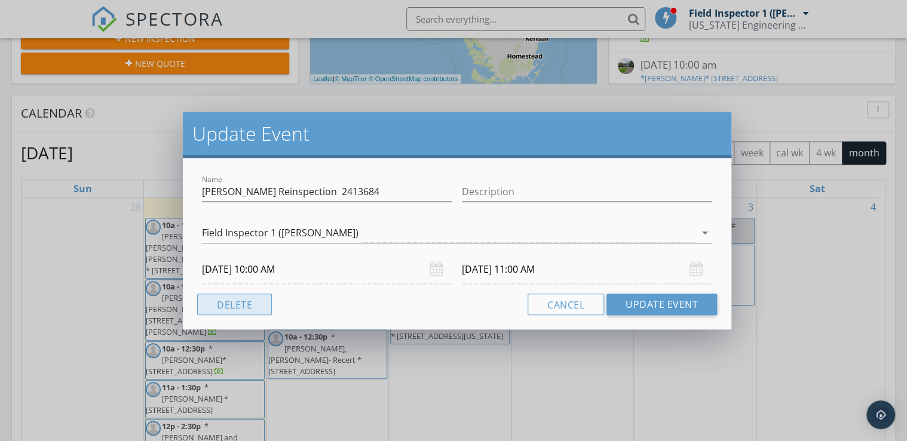
click at [237, 308] on button "Delete" at bounding box center [234, 304] width 75 height 21
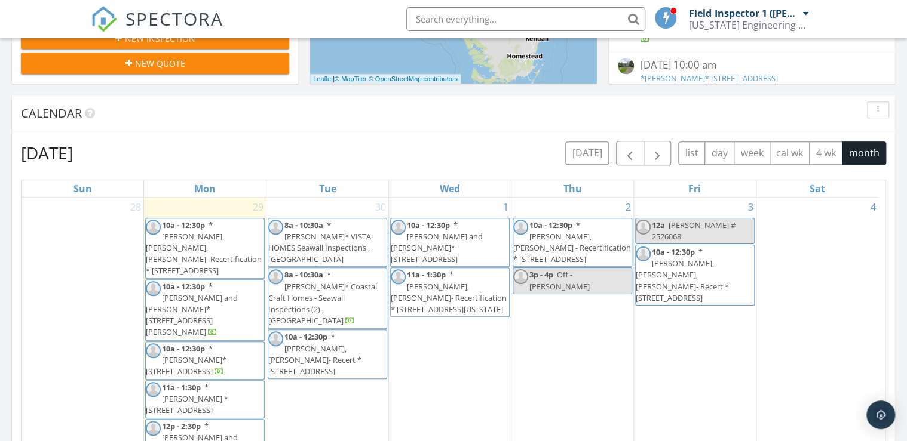
click at [457, 354] on div "1 10a - 12:30p *[PERSON_NAME] and [PERSON_NAME]* [STREET_ADDRESS] 11a - 1:30p *…" at bounding box center [450, 348] width 122 height 300
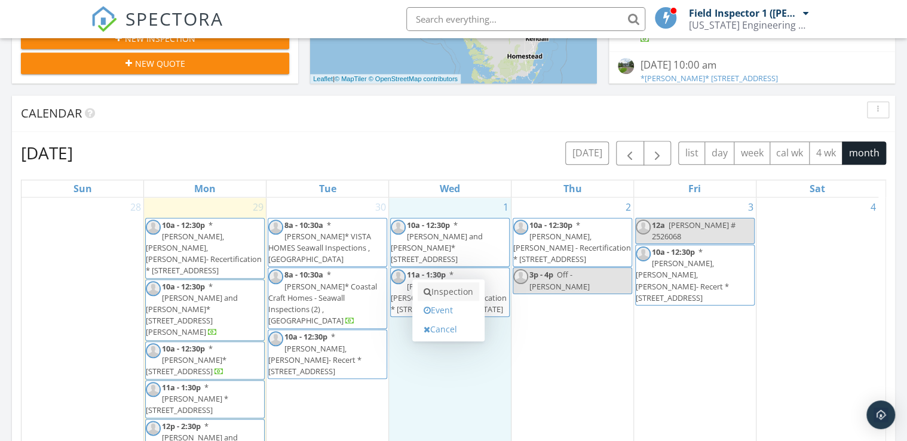
click at [439, 289] on link "Inspection" at bounding box center [448, 291] width 62 height 19
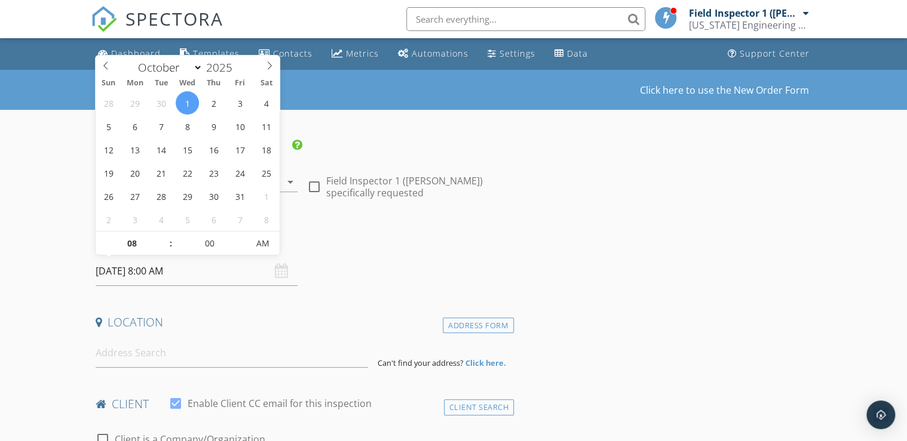
click at [178, 271] on input "[DATE] 8:00 AM" at bounding box center [197, 271] width 202 height 29
type input "09"
type input "[DATE] 9:00 AM"
click at [162, 237] on span at bounding box center [165, 238] width 8 height 12
type input "10"
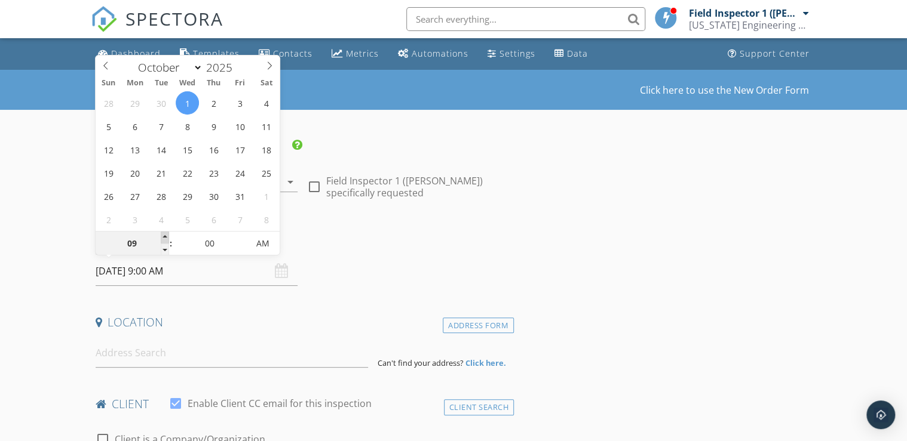
type input "[DATE] 10:00 AM"
click at [162, 236] on span at bounding box center [165, 238] width 8 height 12
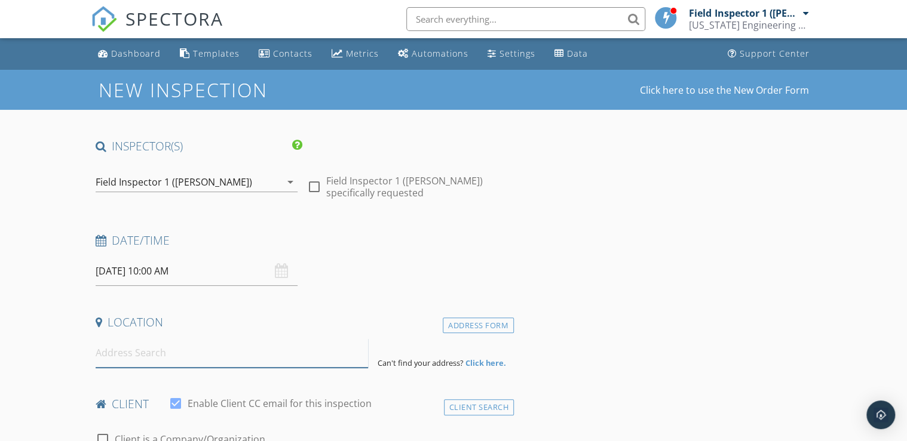
click at [155, 349] on input at bounding box center [232, 353] width 272 height 29
click at [115, 355] on input at bounding box center [232, 353] width 272 height 29
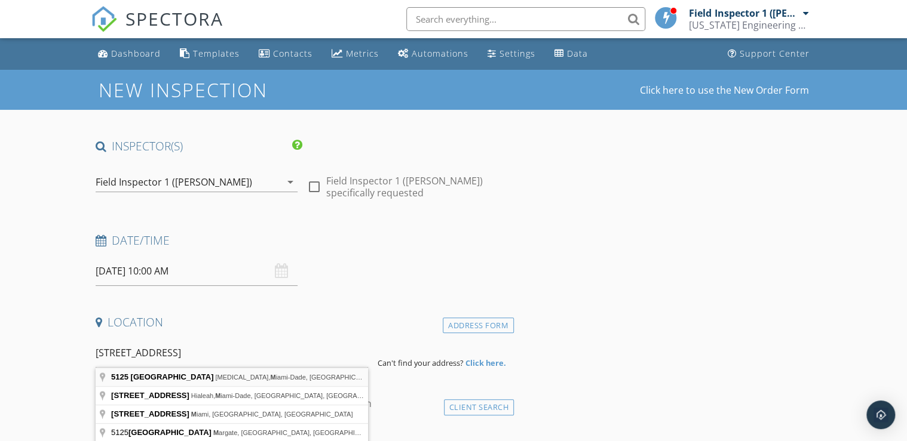
type input "5125 NW 77th Ave, Doral, Miami-Dade, FL, USA"
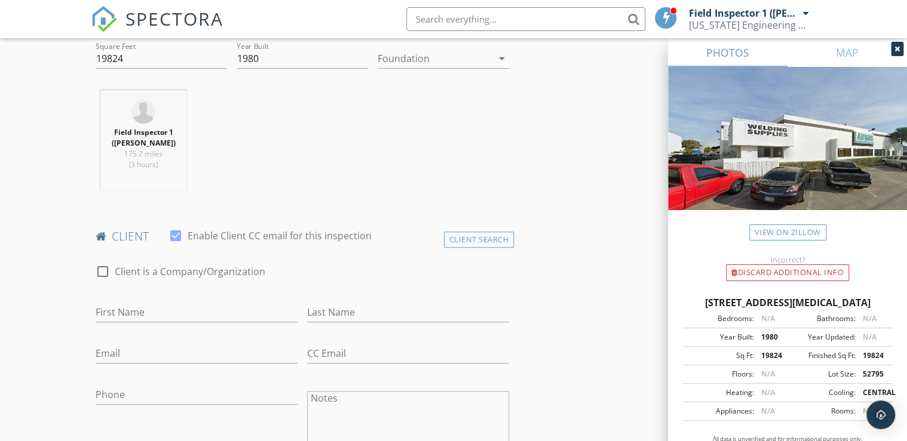
scroll to position [430, 0]
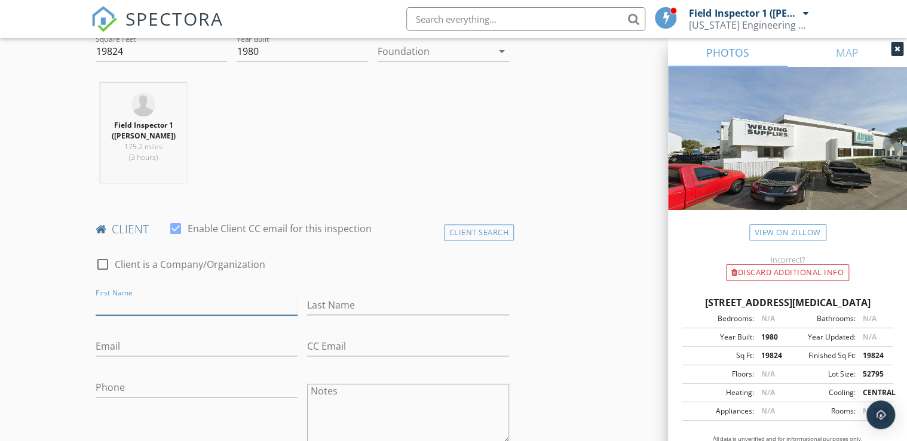
click at [153, 310] on input "First Name" at bounding box center [197, 306] width 202 height 20
click at [144, 303] on input "First Name" at bounding box center [197, 306] width 202 height 20
click at [177, 301] on input "First Name" at bounding box center [197, 306] width 202 height 20
click at [148, 305] on input "First Name" at bounding box center [197, 306] width 202 height 20
type input "Robert"
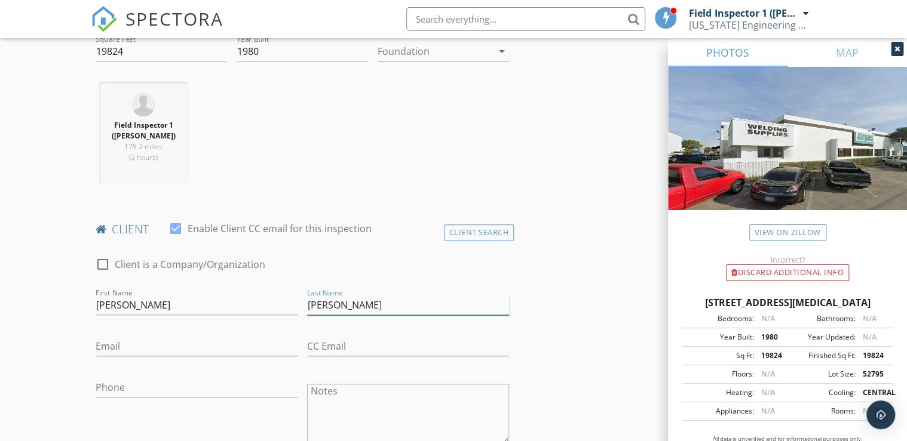
type input "Mathers"
click at [112, 384] on input "Phone" at bounding box center [197, 388] width 202 height 20
click at [176, 392] on input "Phone" at bounding box center [197, 388] width 202 height 20
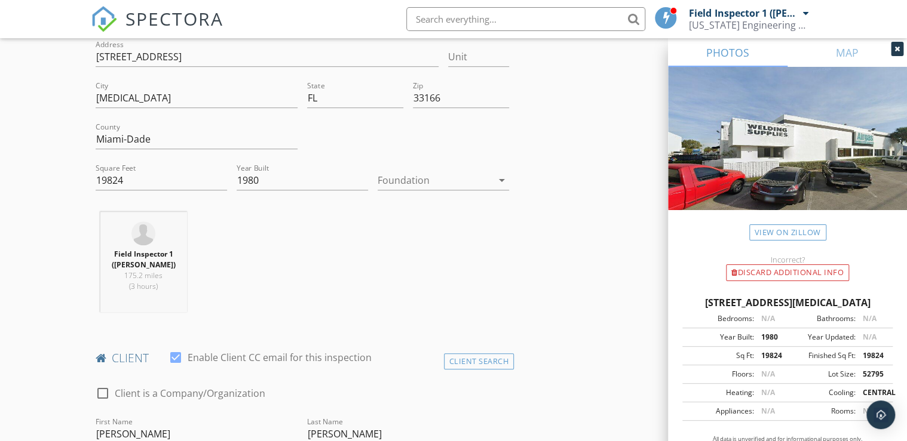
scroll to position [0, 0]
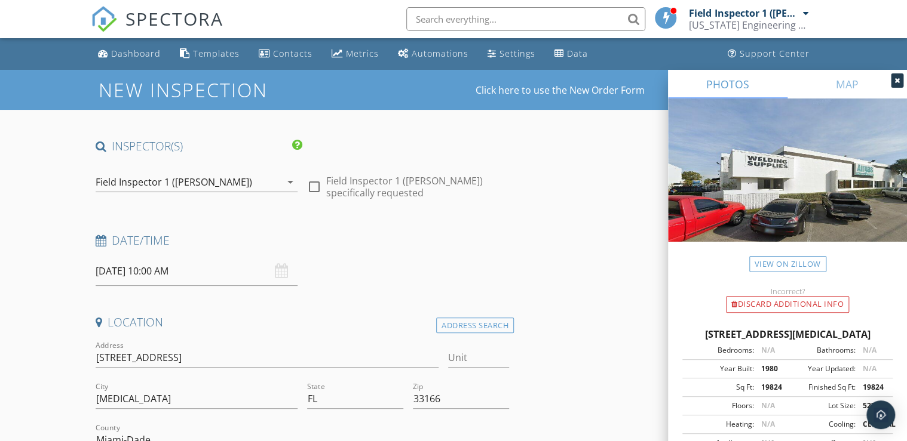
type input "513-383-2132"
click at [96, 355] on input "5125 NW 77th Ave" at bounding box center [267, 358] width 343 height 20
type input "* Matt-5125 NW 77th Ave"
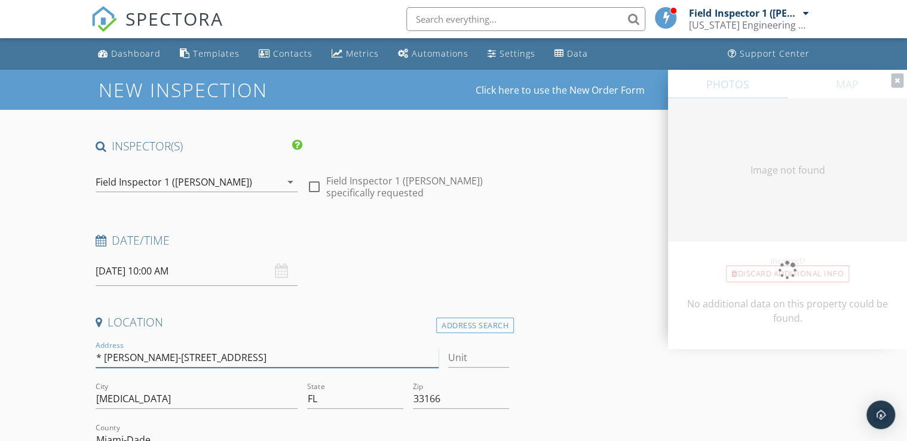
type input "19824"
type input "1980"
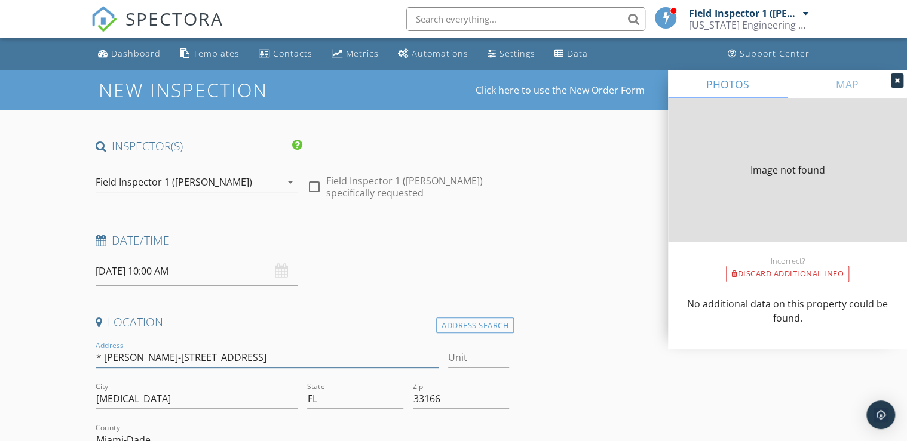
type input "19824"
type input "1980"
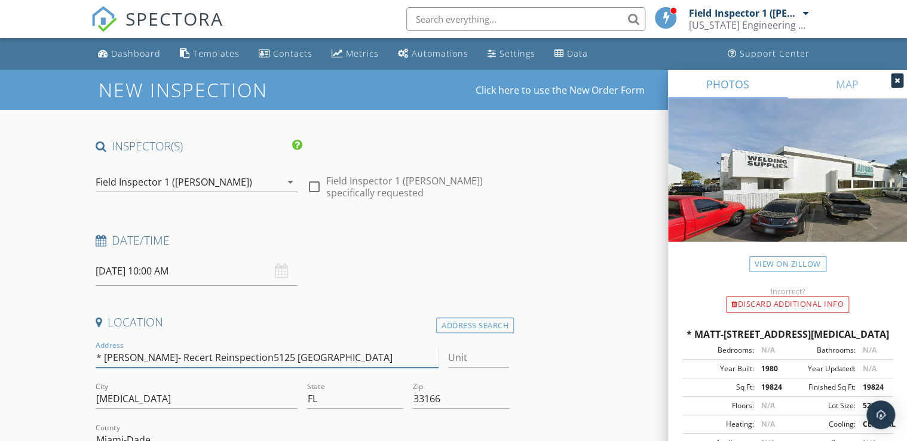
type input "* Matt- Recert Reinspection 5125 NW 77th Ave"
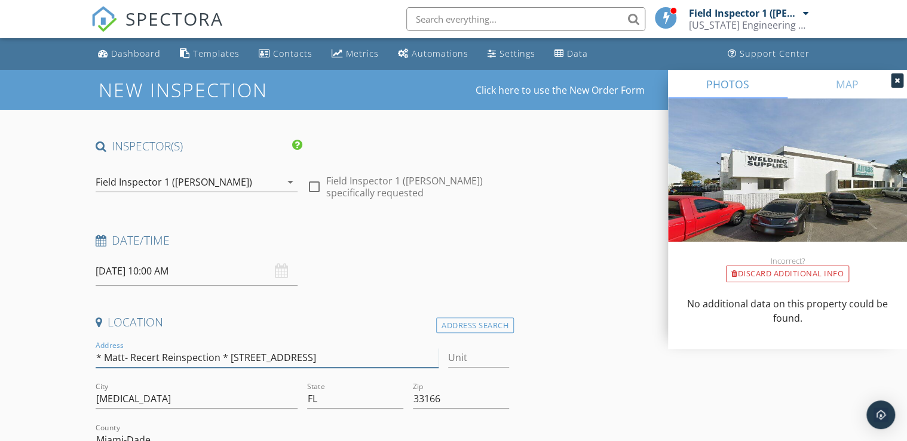
type input "* Matt- Recert Reinspection * 5125 NW 77th Ave"
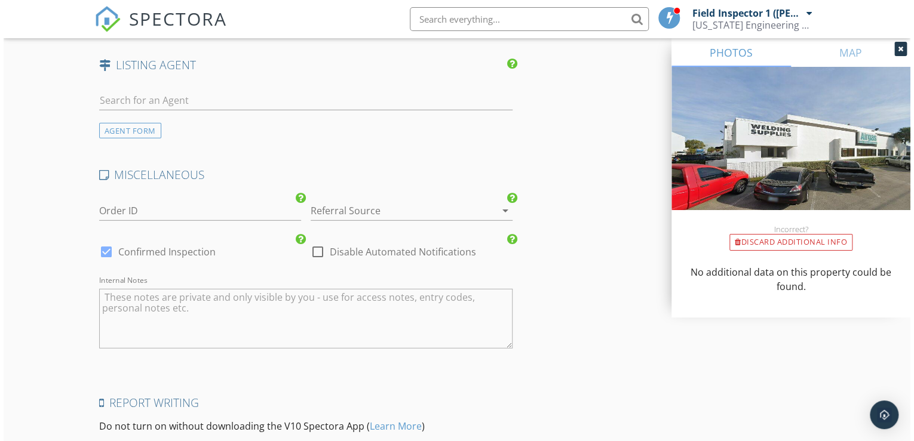
scroll to position [1691, 0]
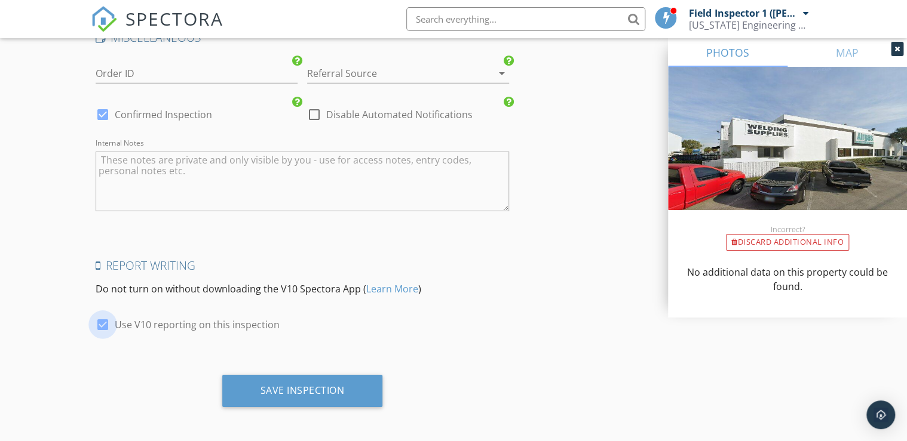
drag, startPoint x: 101, startPoint y: 321, endPoint x: 123, endPoint y: 332, distance: 24.8
click at [101, 321] on div at bounding box center [103, 325] width 20 height 20
checkbox input "false"
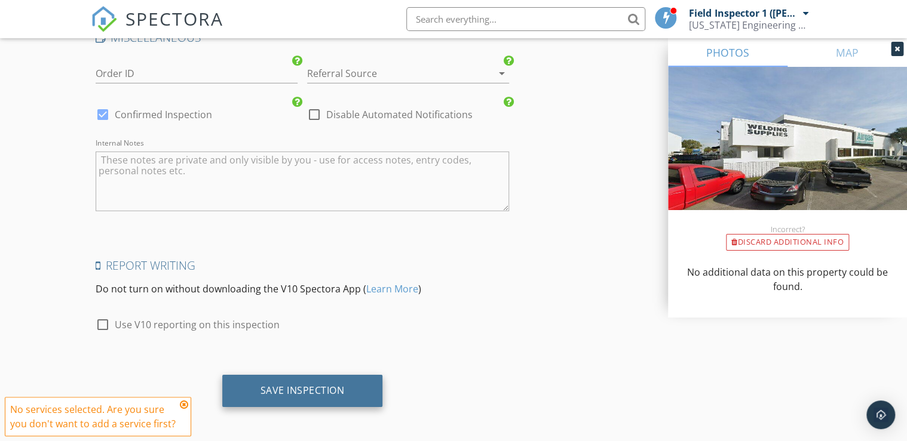
click at [248, 385] on div "Save Inspection" at bounding box center [302, 391] width 161 height 32
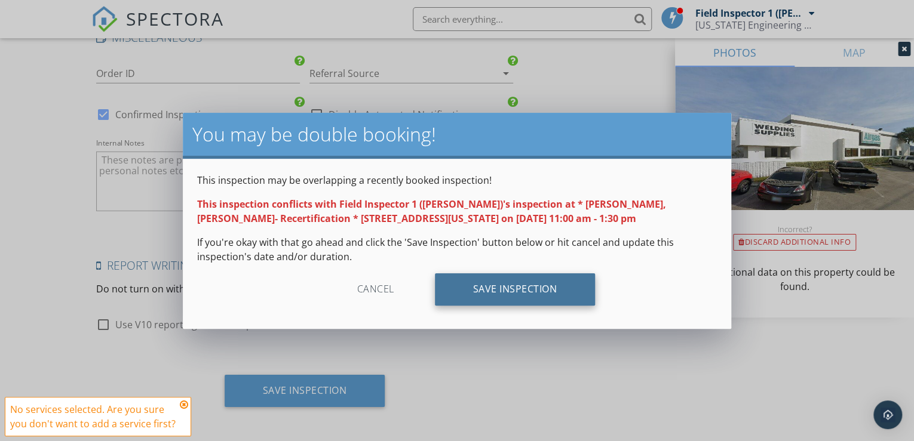
click at [546, 287] on div "Save Inspection" at bounding box center [515, 290] width 161 height 32
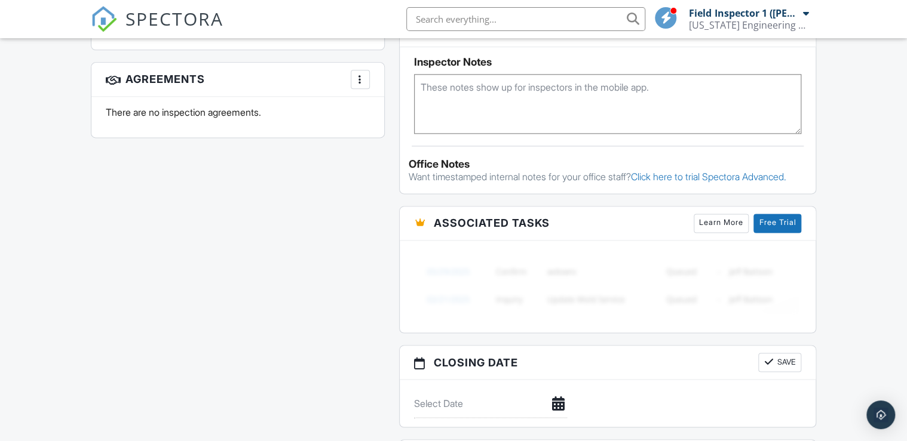
click at [447, 75] on textarea at bounding box center [607, 104] width 387 height 60
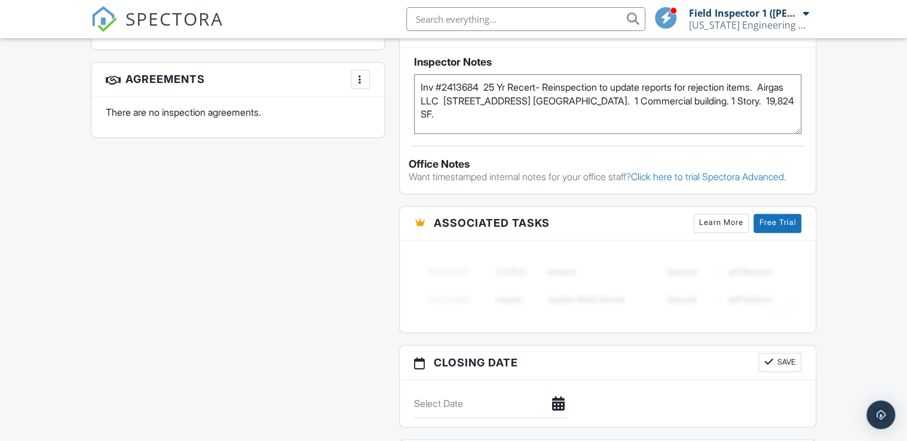
click at [791, 100] on textarea "Inv #2413684 25 Yr Recert- Reinspection to update reports for rejection items. …" at bounding box center [607, 104] width 387 height 60
type textarea "Inv #2413684 25 Yr Recert- Reinspection to update reports for rejection items. …"
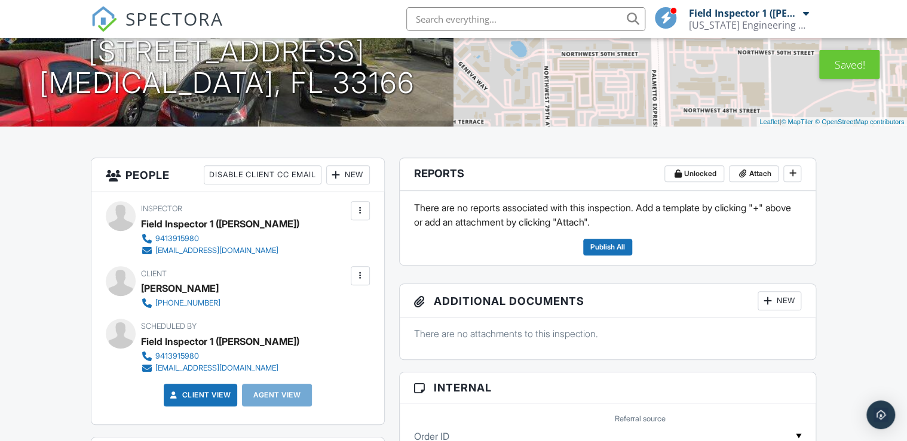
scroll to position [327, 0]
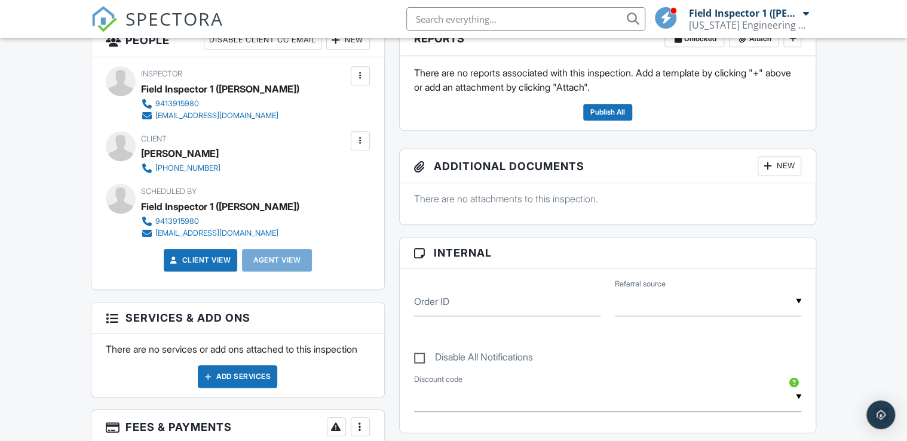
click at [781, 167] on div "New" at bounding box center [779, 165] width 44 height 19
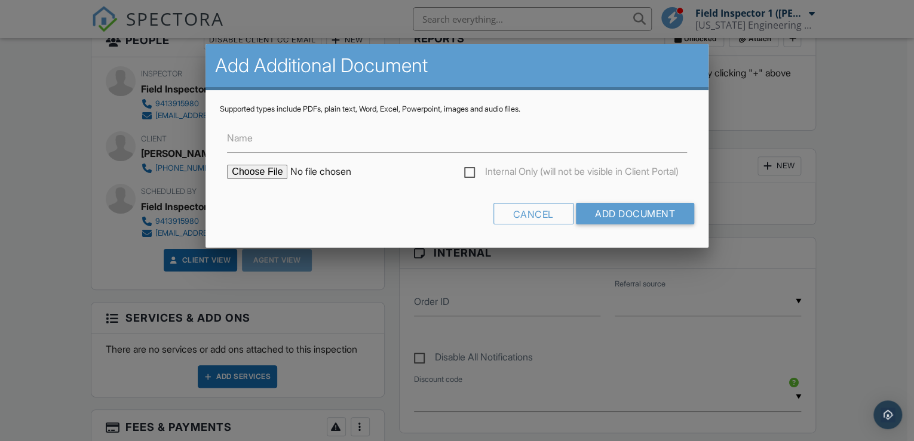
click at [272, 171] on input "file" at bounding box center [328, 172] width 203 height 14
type input "C:\fakepath\Email confirming reinspection for 10.1.25.pdf"
click at [303, 203] on div "Cancel Add Document" at bounding box center [457, 218] width 474 height 30
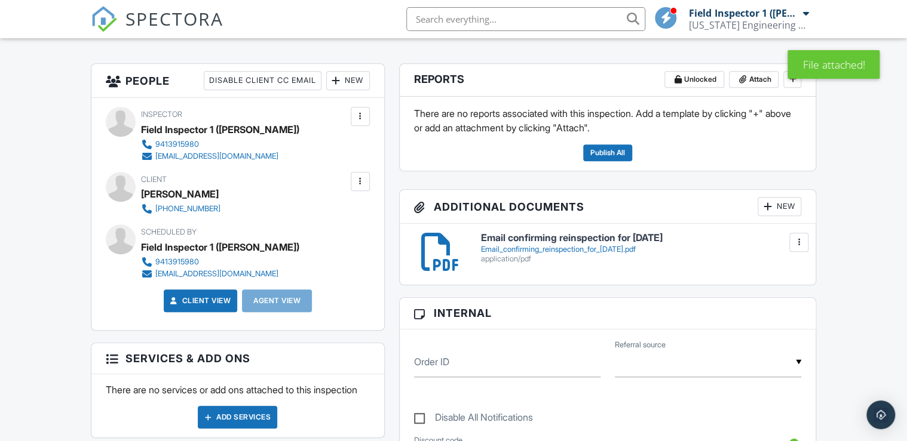
click at [783, 210] on div "New" at bounding box center [779, 206] width 44 height 19
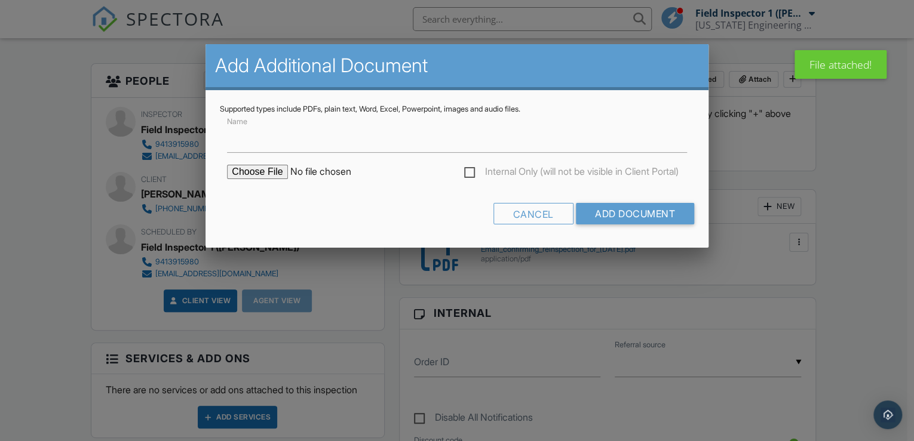
click at [279, 170] on input "file" at bounding box center [328, 172] width 203 height 14
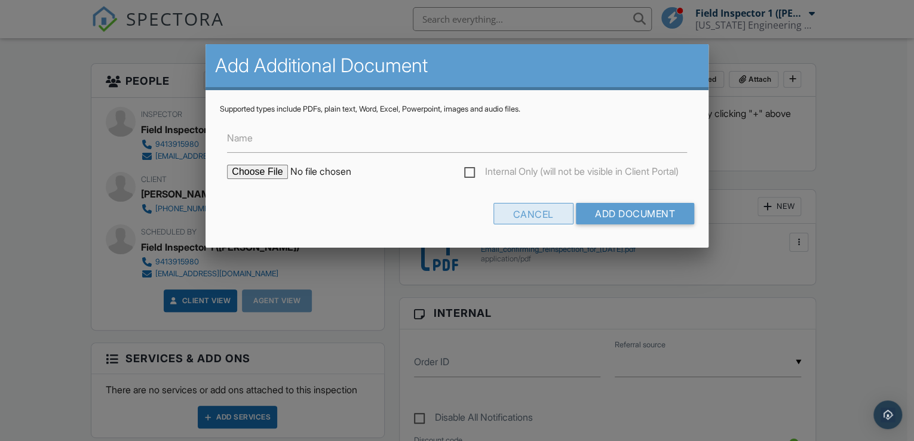
click at [538, 213] on div "Cancel" at bounding box center [533, 213] width 80 height 21
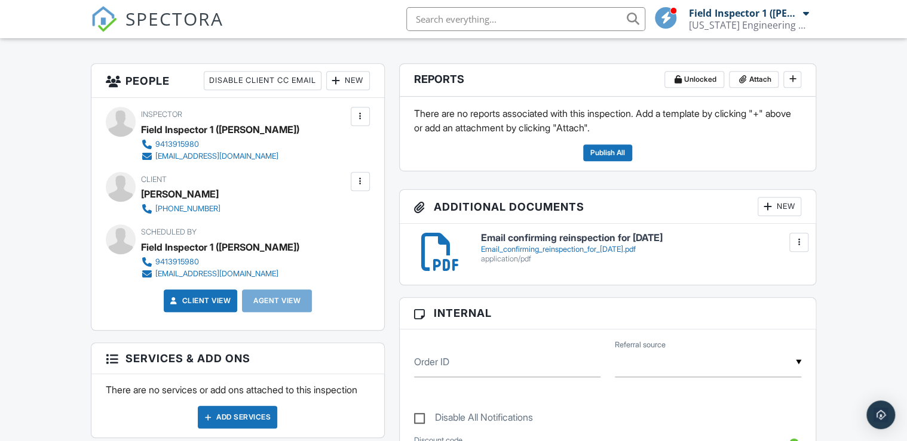
click at [778, 205] on div "New" at bounding box center [779, 206] width 44 height 19
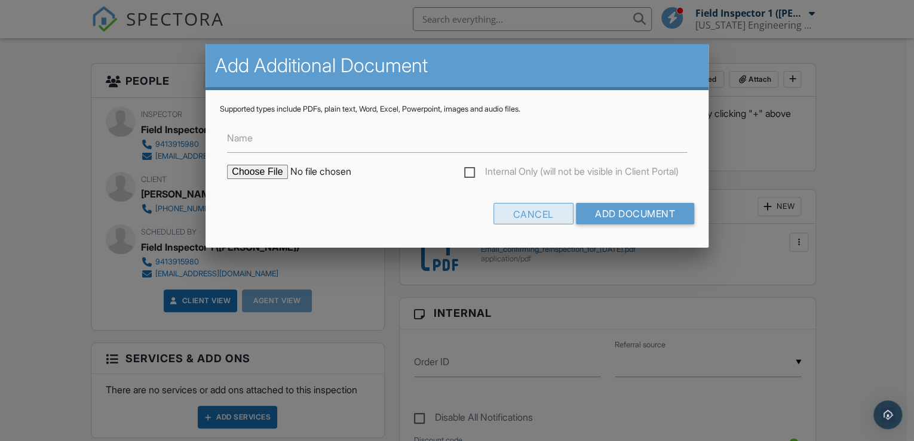
click at [537, 215] on div "Cancel" at bounding box center [533, 213] width 80 height 21
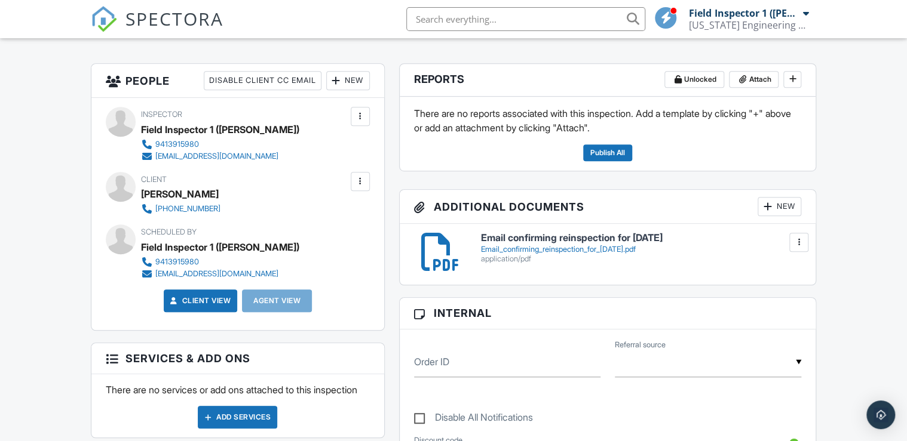
click at [565, 266] on div "Email confirming reinspection for [DATE] Email_confirming_reinspection_for_[DAT…" at bounding box center [607, 252] width 401 height 38
click at [538, 330] on form "Internal Order ID ▼ Real Estate Agent Internet Search Relocation Company Past C…" at bounding box center [608, 395] width 416 height 195
click at [763, 205] on div at bounding box center [767, 207] width 12 height 12
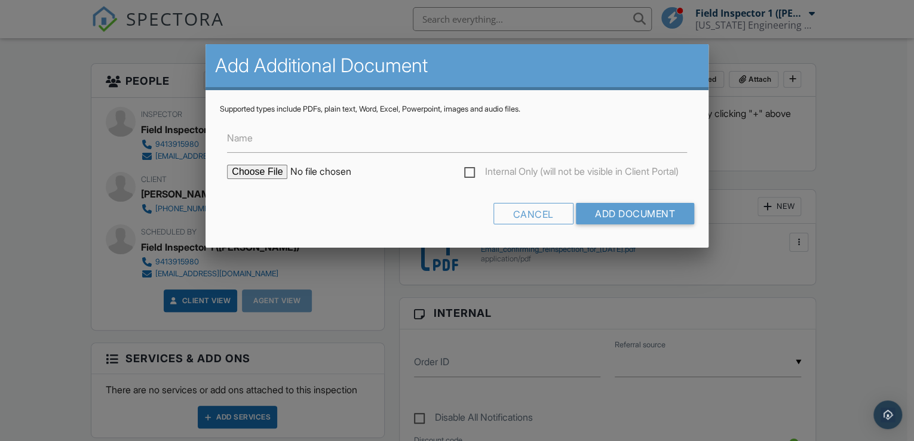
click at [242, 171] on input "file" at bounding box center [328, 172] width 203 height 14
type input "C:\fakepath\Rejection Items.pdf"
click at [346, 192] on form "Name Internal Only (will not be visible in Client Portal) Cancel Add Document" at bounding box center [457, 173] width 474 height 119
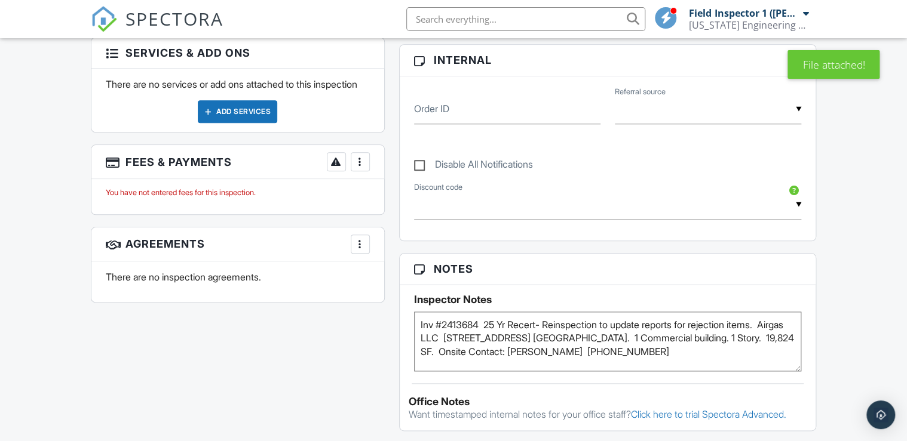
scroll to position [669, 0]
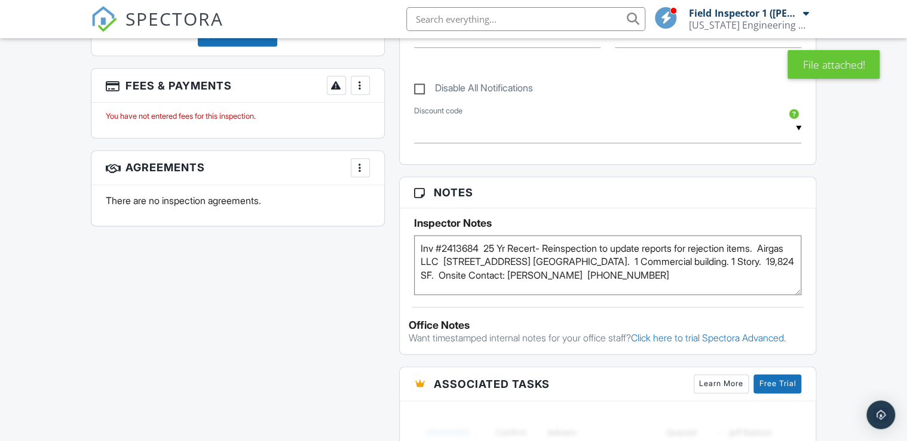
click at [325, 354] on div "All emails and texts are disabled for this inspection! All emails and texts hav…" at bounding box center [453, 188] width 739 height 1014
